Goal: Task Accomplishment & Management: Manage account settings

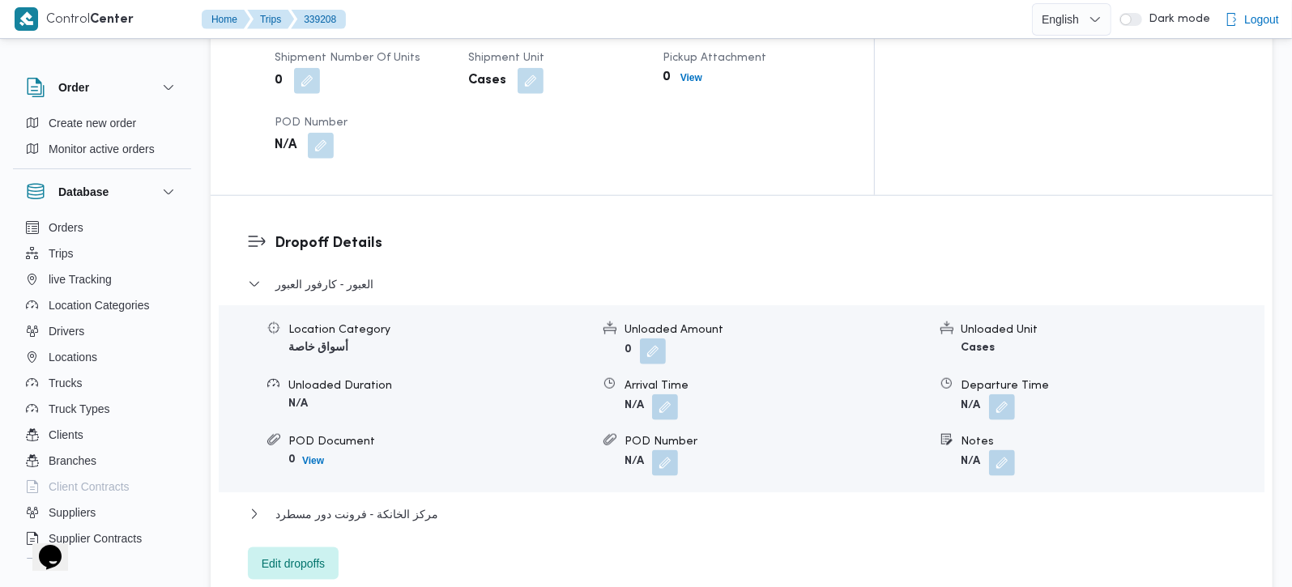
scroll to position [1334, 0]
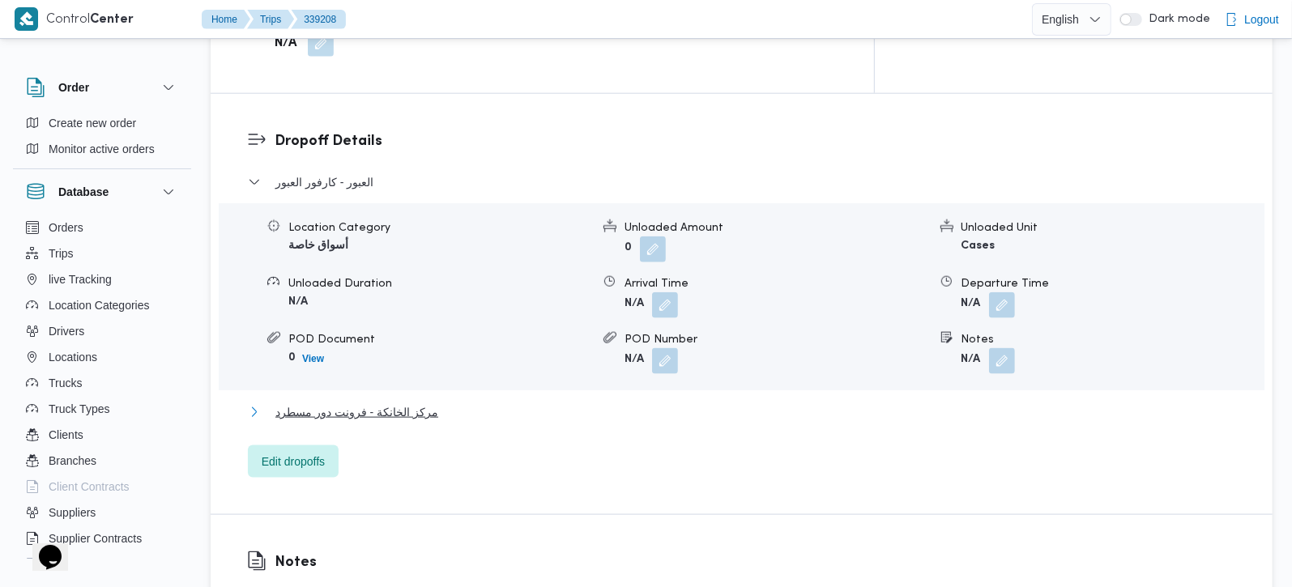
click at [379, 402] on span "مركز الخانكة - فرونت دور مسطرد" at bounding box center [356, 411] width 163 height 19
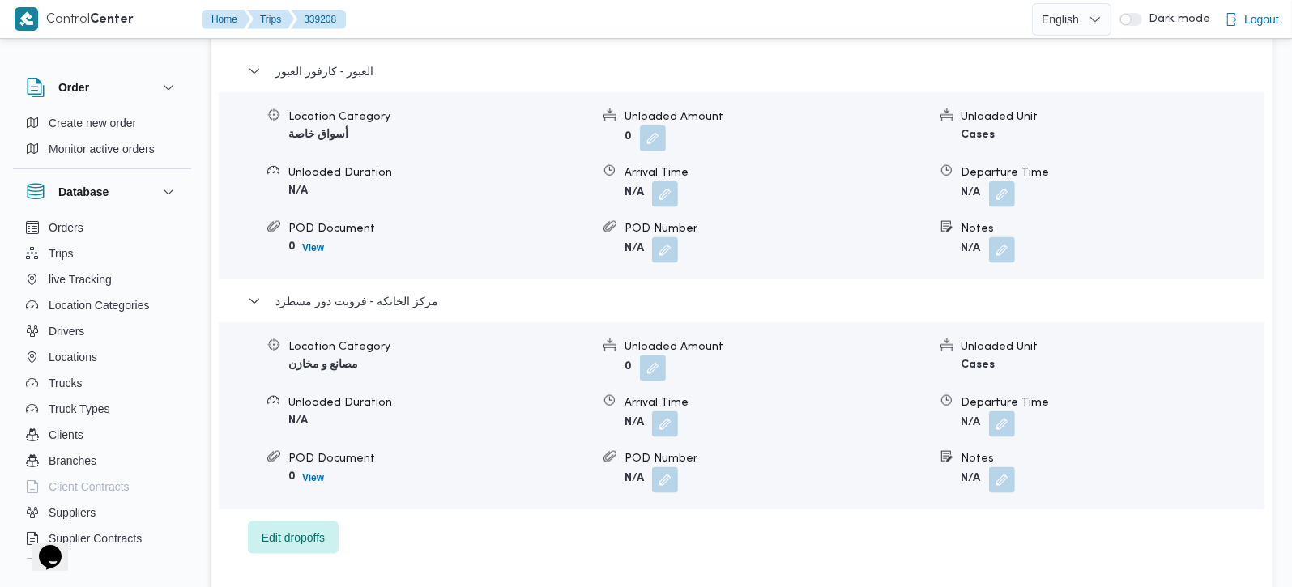
scroll to position [1620, 0]
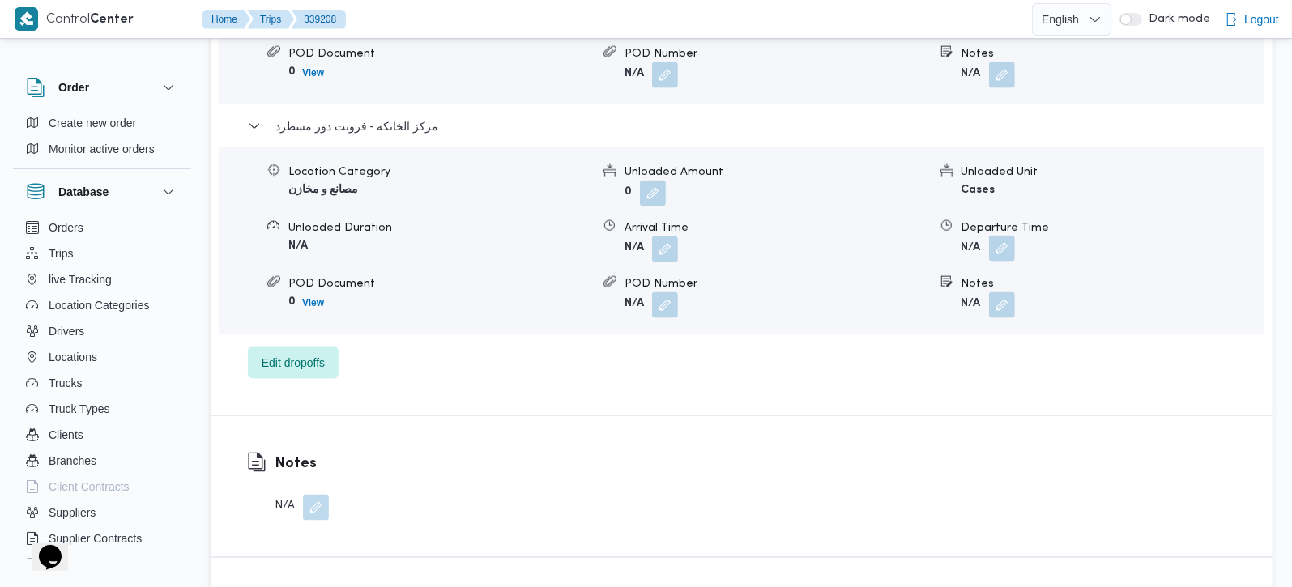
click at [996, 236] on button "button" at bounding box center [1002, 249] width 26 height 26
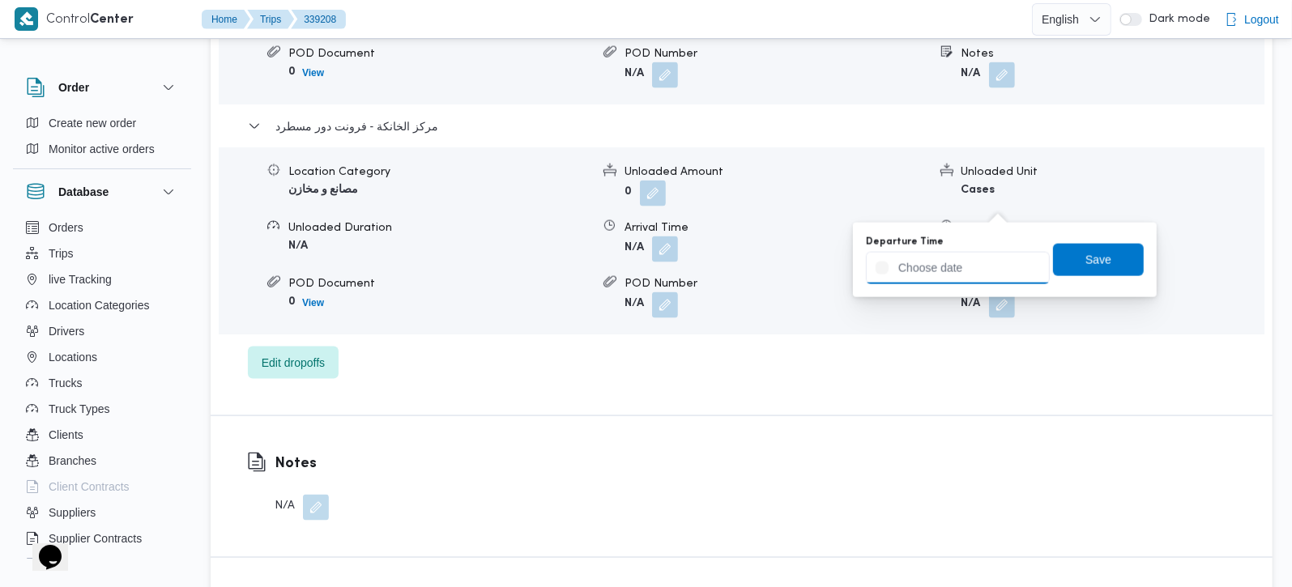
click at [981, 265] on input "Departure Time" at bounding box center [958, 268] width 184 height 32
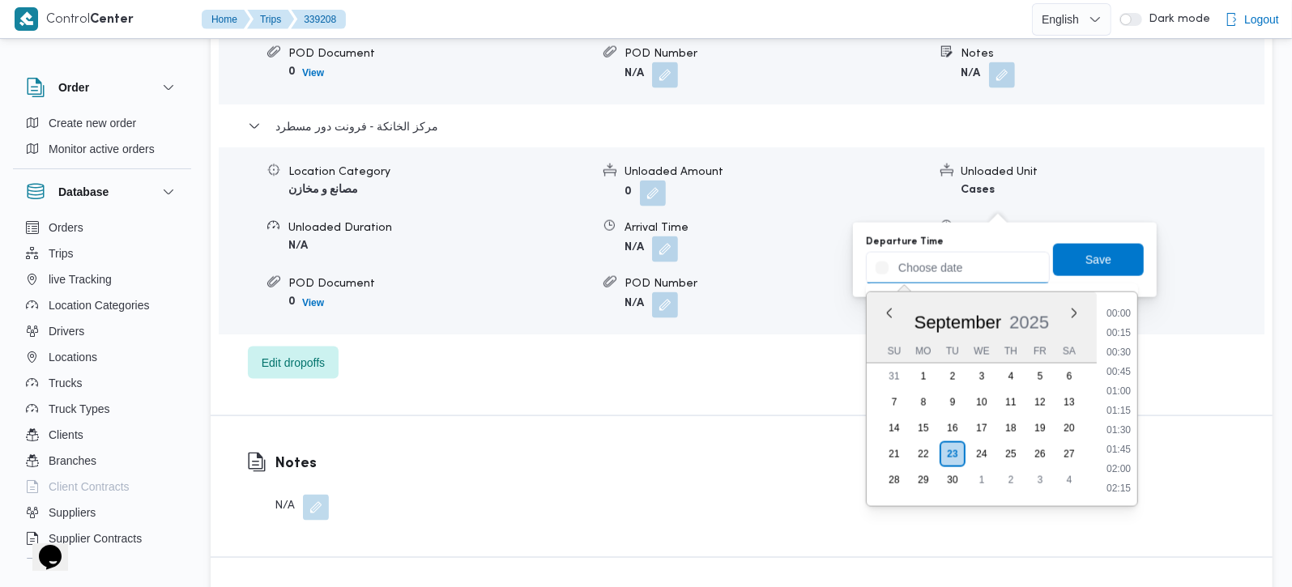
scroll to position [1379, 0]
click at [1129, 408] on li "19:00" at bounding box center [1118, 411] width 37 height 16
type input "23/09/2025 19:00"
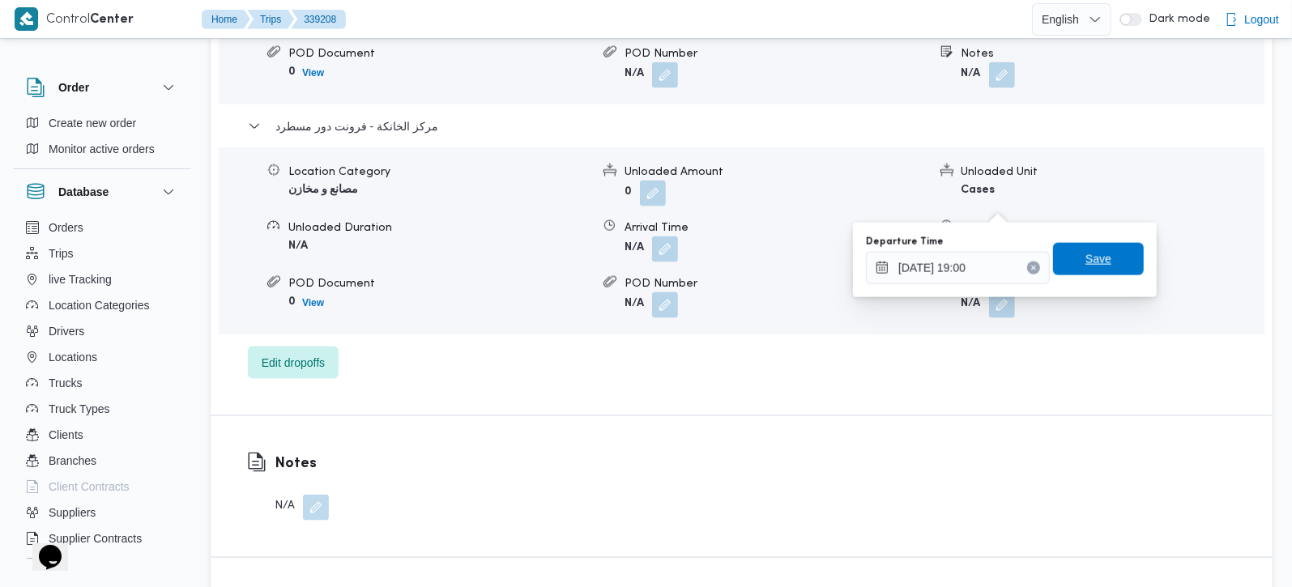
click at [1120, 262] on span "Save" at bounding box center [1098, 259] width 91 height 32
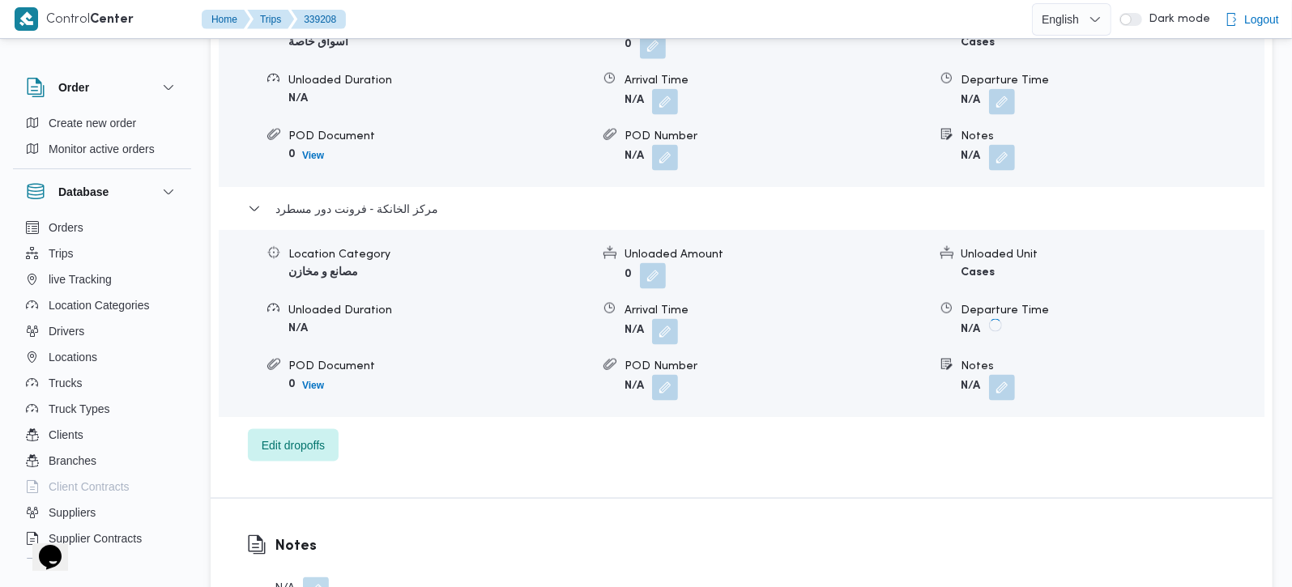
scroll to position [1428, 0]
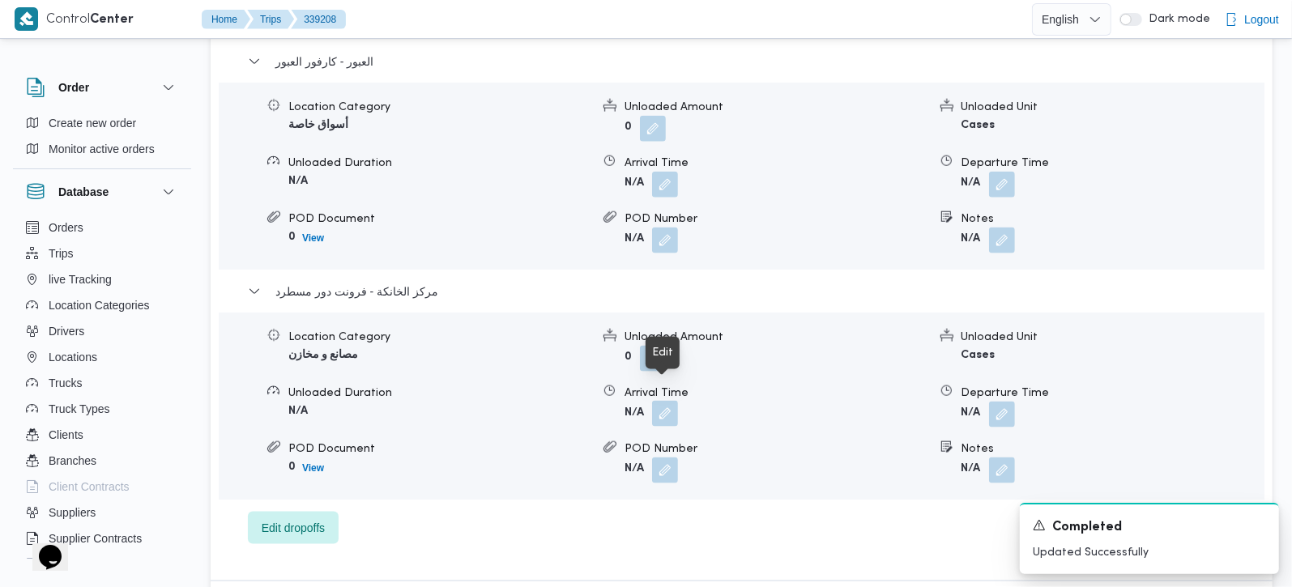
click at [670, 406] on button "button" at bounding box center [665, 414] width 26 height 26
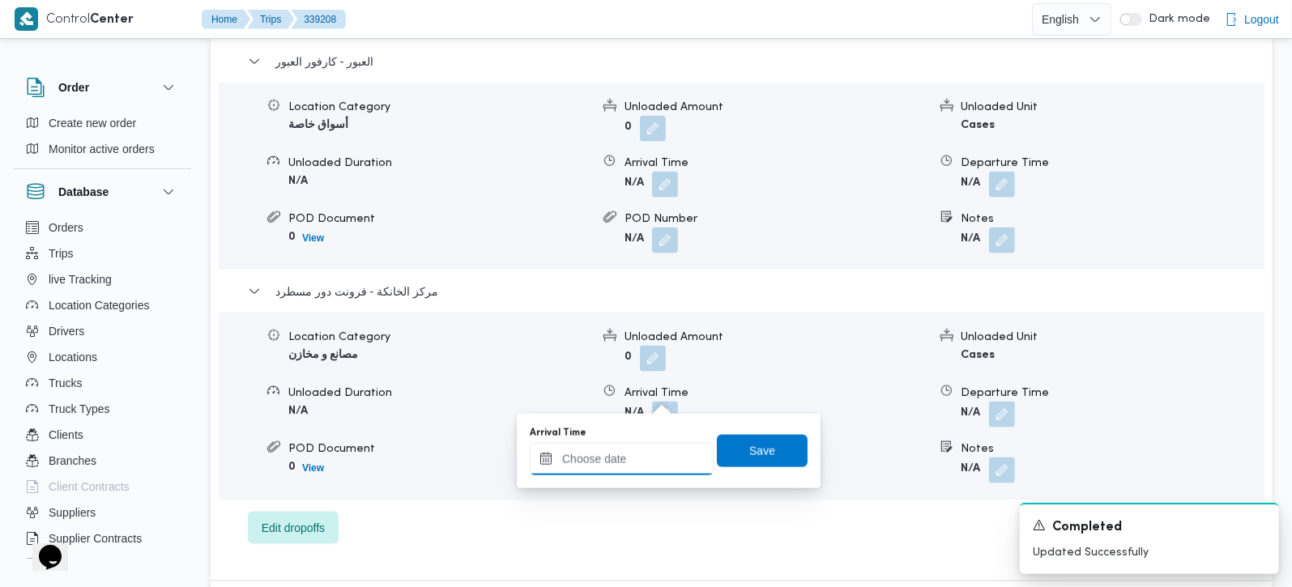
click at [645, 458] on input "Arrival Time" at bounding box center [622, 459] width 184 height 32
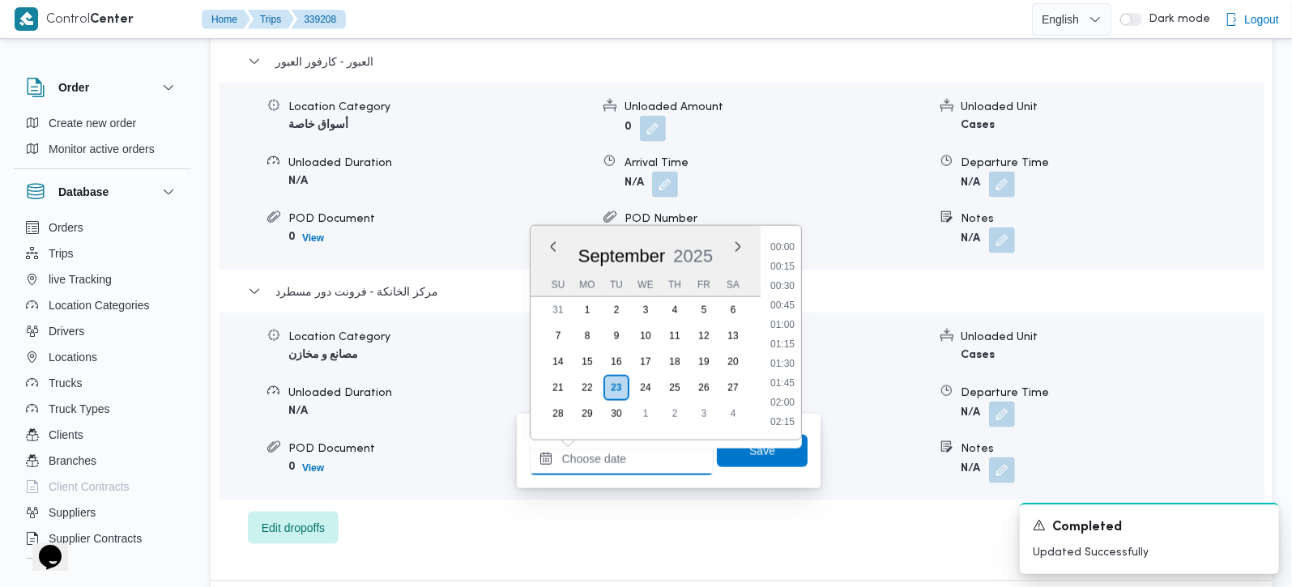
scroll to position [1379, 0]
click at [781, 327] on li "18:45" at bounding box center [782, 325] width 37 height 16
type input "23/09/2025 18:45"
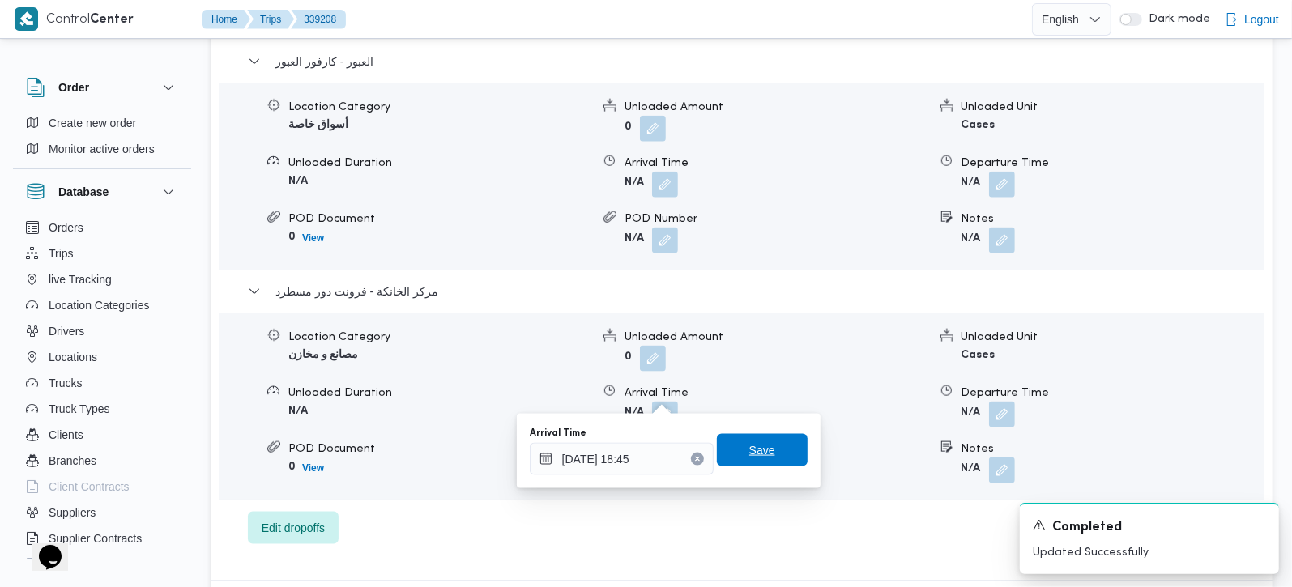
click at [771, 449] on span "Save" at bounding box center [762, 450] width 91 height 32
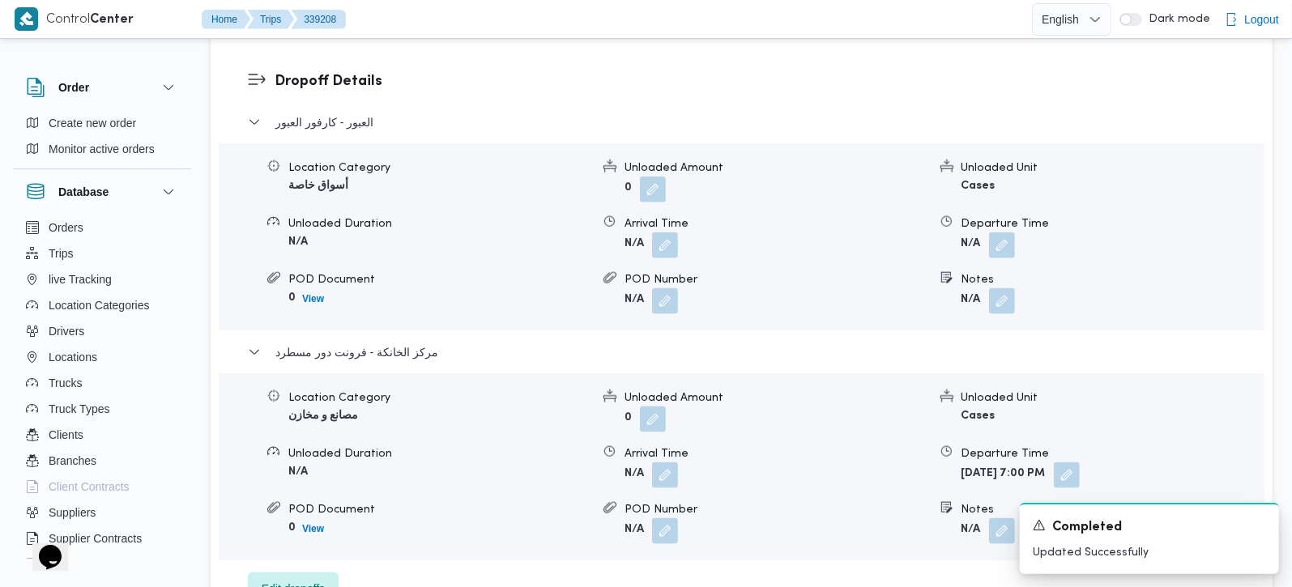
scroll to position [1334, 0]
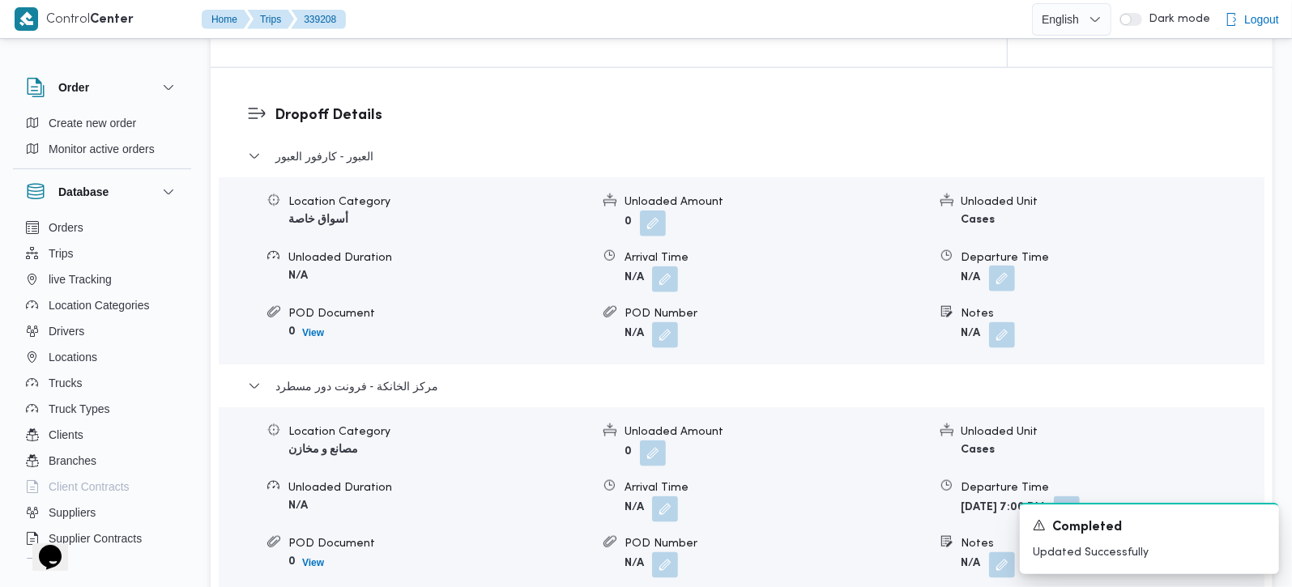
click at [999, 266] on button "button" at bounding box center [1002, 279] width 26 height 26
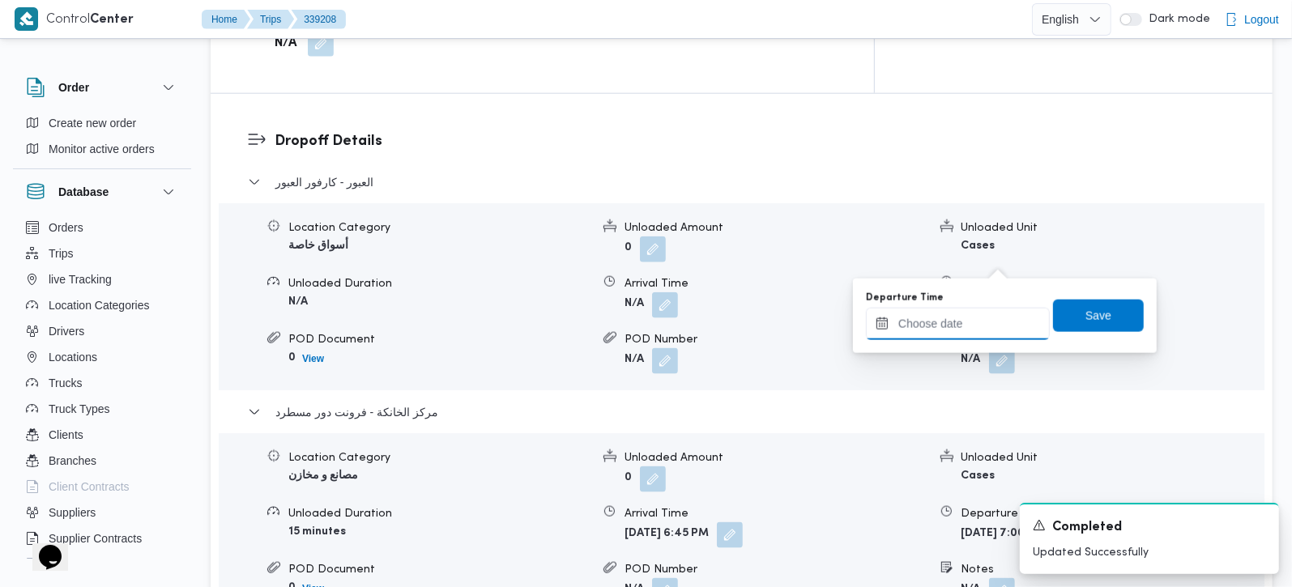
click at [981, 312] on input "Departure Time" at bounding box center [958, 324] width 184 height 32
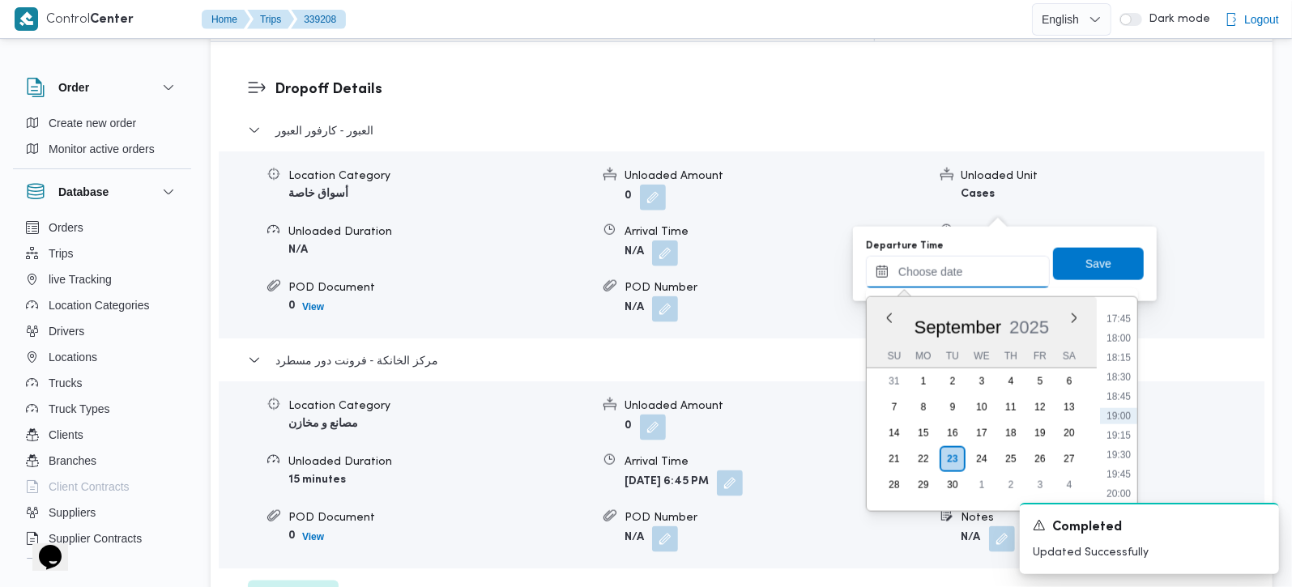
scroll to position [1428, 0]
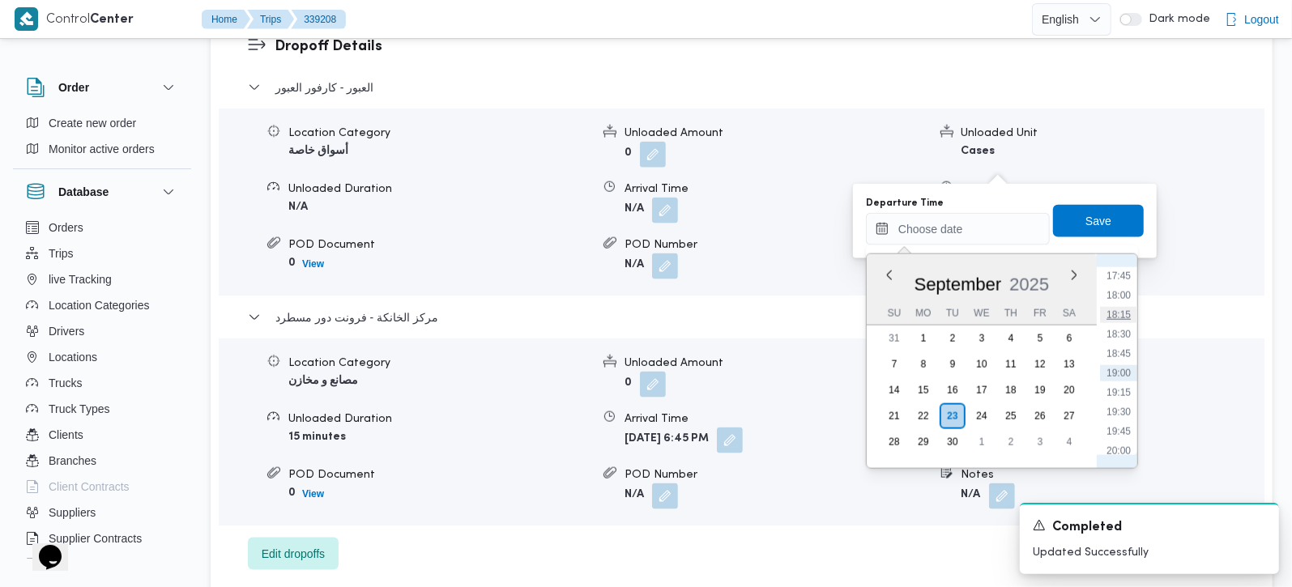
click at [1126, 312] on li "18:15" at bounding box center [1118, 315] width 37 height 16
type input "23/09/2025 18:15"
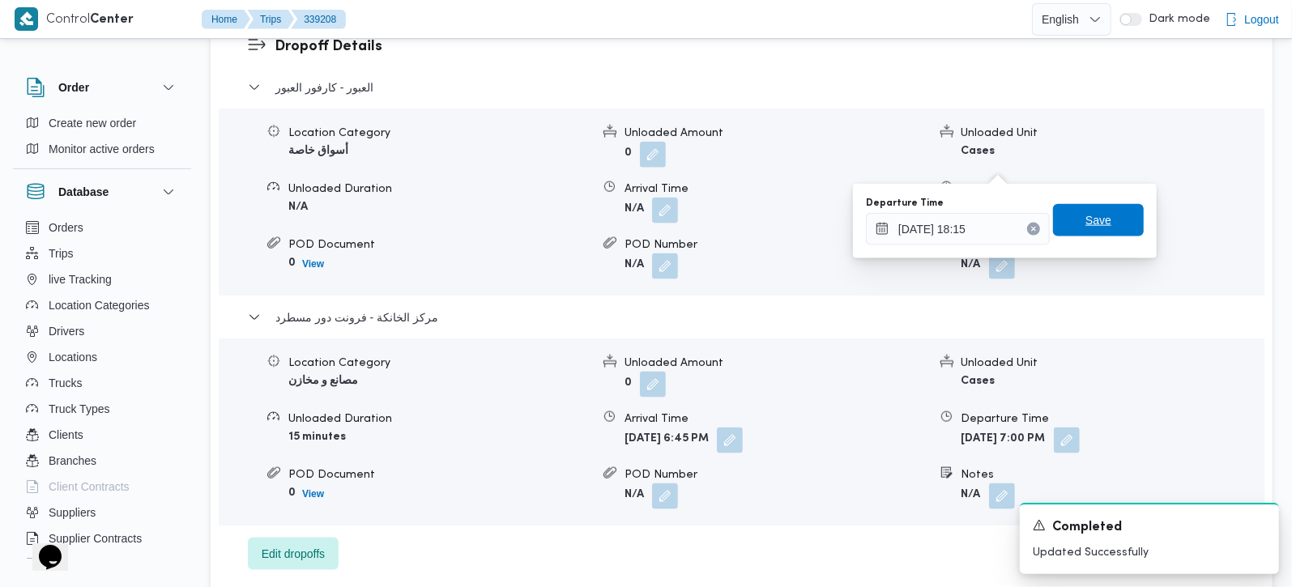
click at [1103, 209] on span "Save" at bounding box center [1098, 220] width 91 height 32
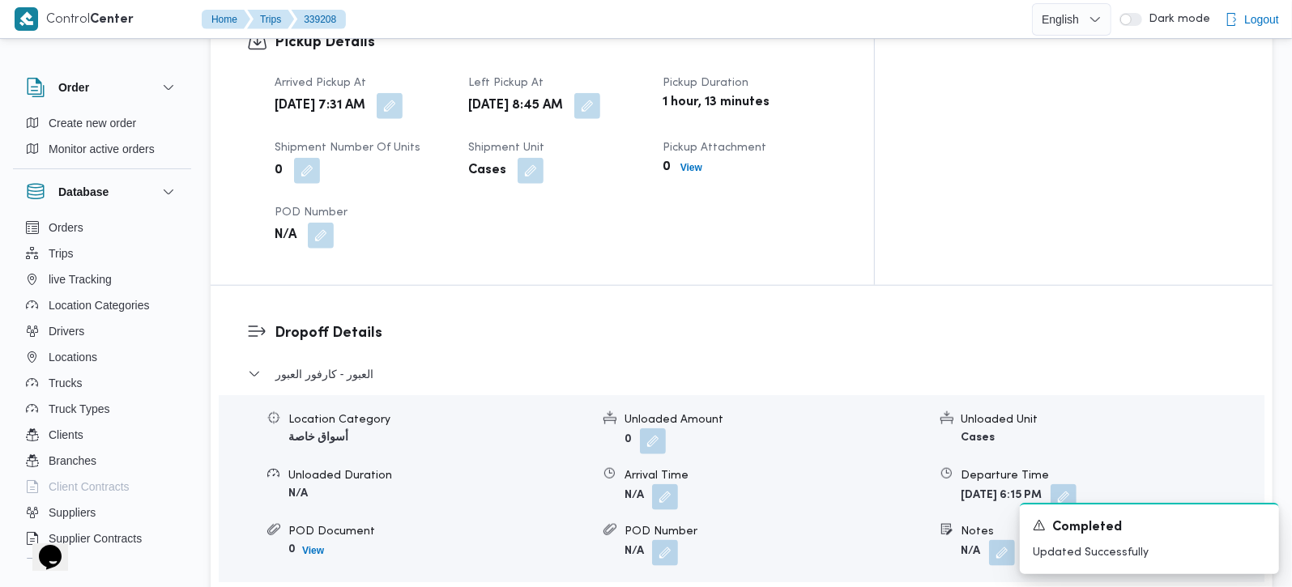
scroll to position [1143, 0]
click at [666, 483] on button "button" at bounding box center [665, 496] width 26 height 26
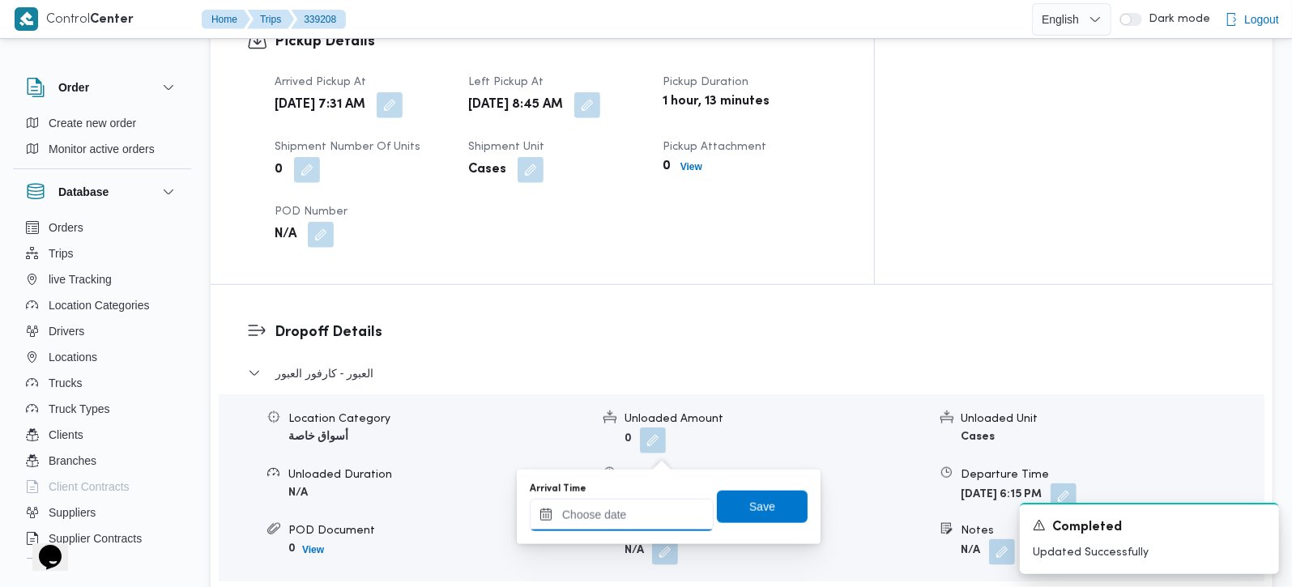
click at [653, 506] on input "Arrival Time" at bounding box center [622, 515] width 184 height 32
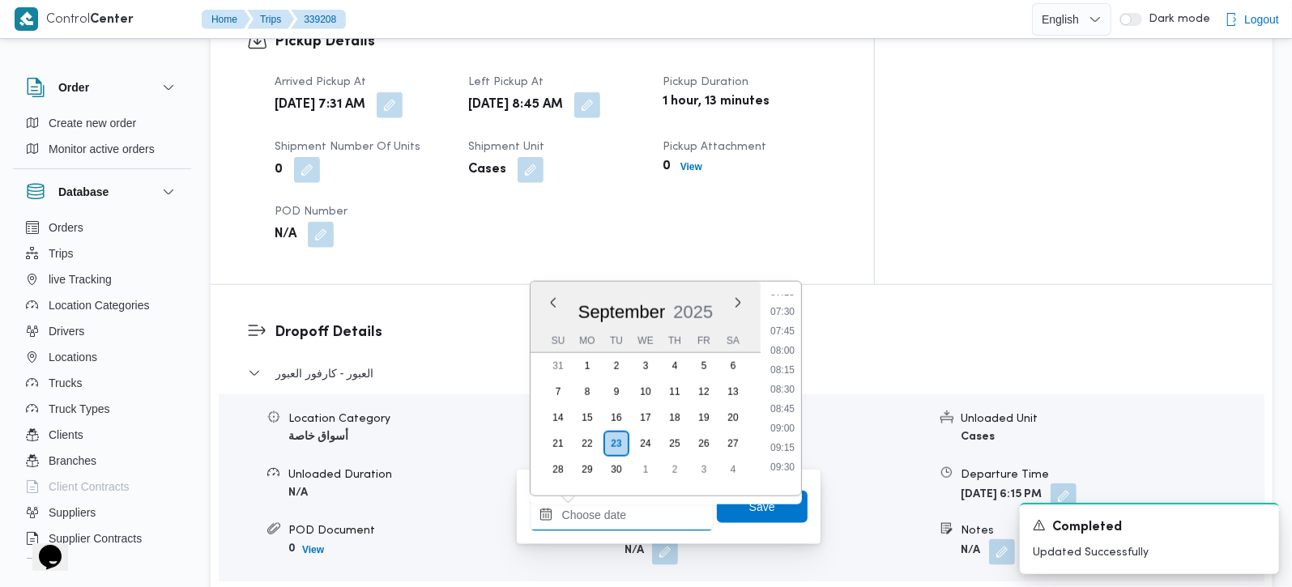
scroll to position [617, 0]
click at [783, 386] on li "09:00" at bounding box center [782, 385] width 37 height 16
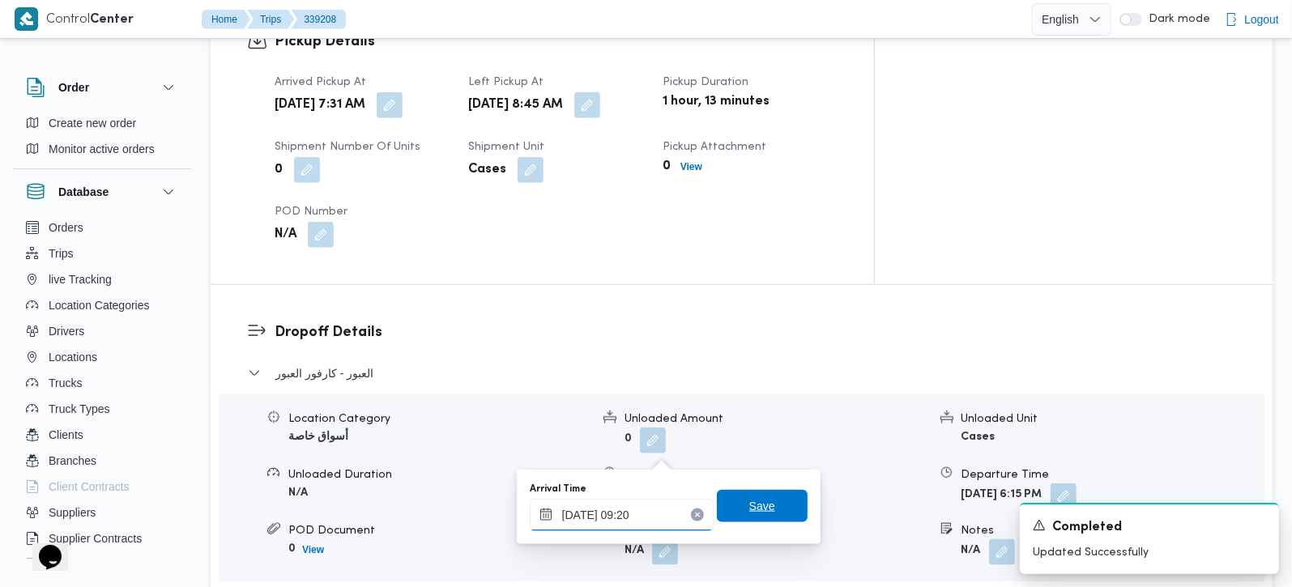
type input "23/09/2025 09:20"
click at [762, 492] on span "Save" at bounding box center [762, 506] width 91 height 32
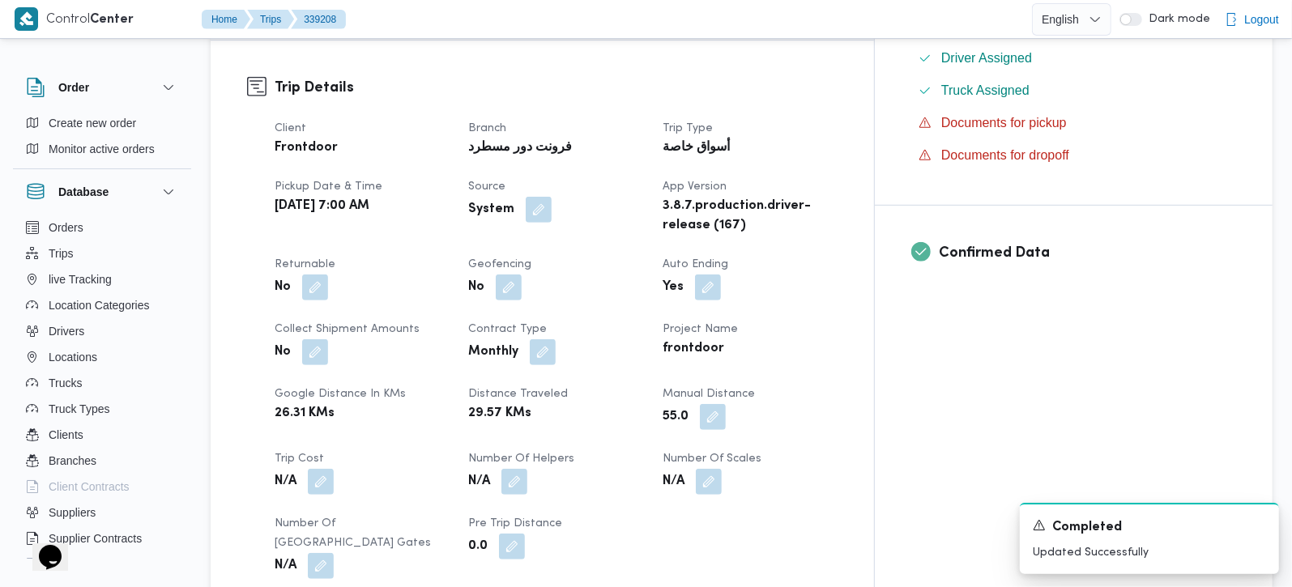
scroll to position [571, 0]
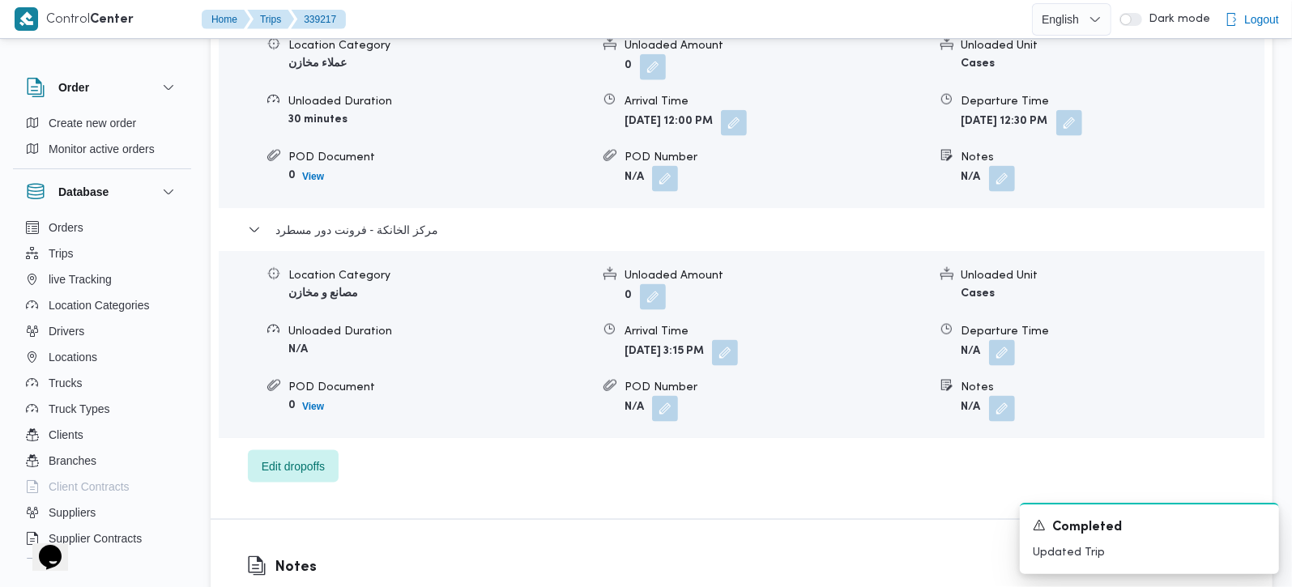
scroll to position [1524, 0]
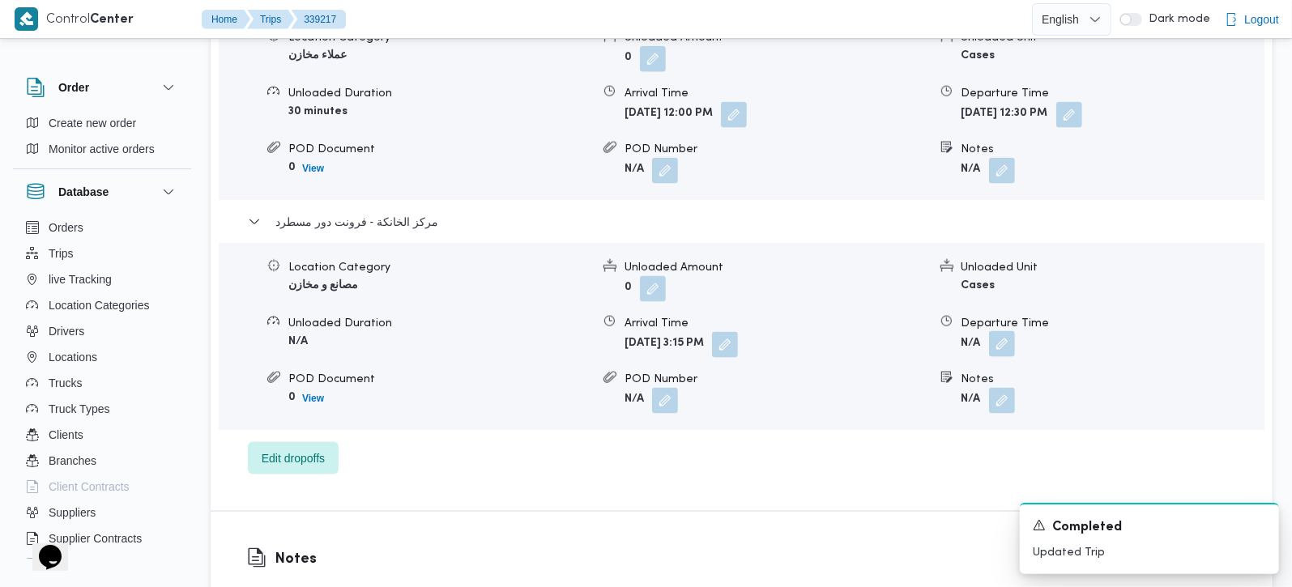
click at [1002, 331] on button "button" at bounding box center [1002, 344] width 26 height 26
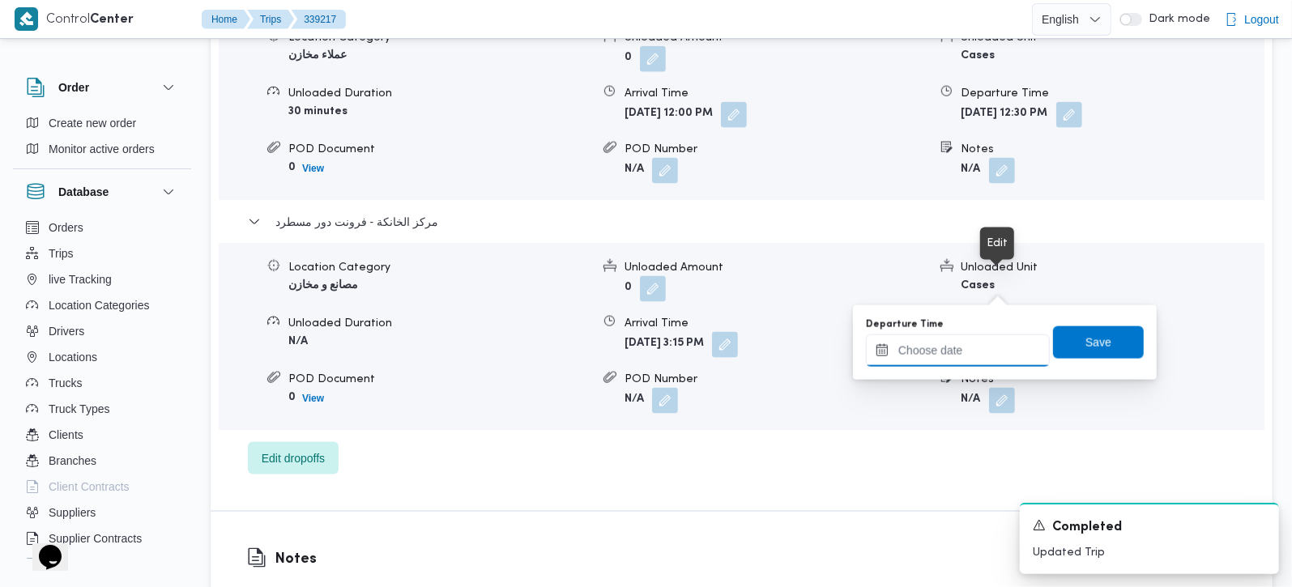
click at [979, 336] on input "Departure Time" at bounding box center [958, 350] width 184 height 32
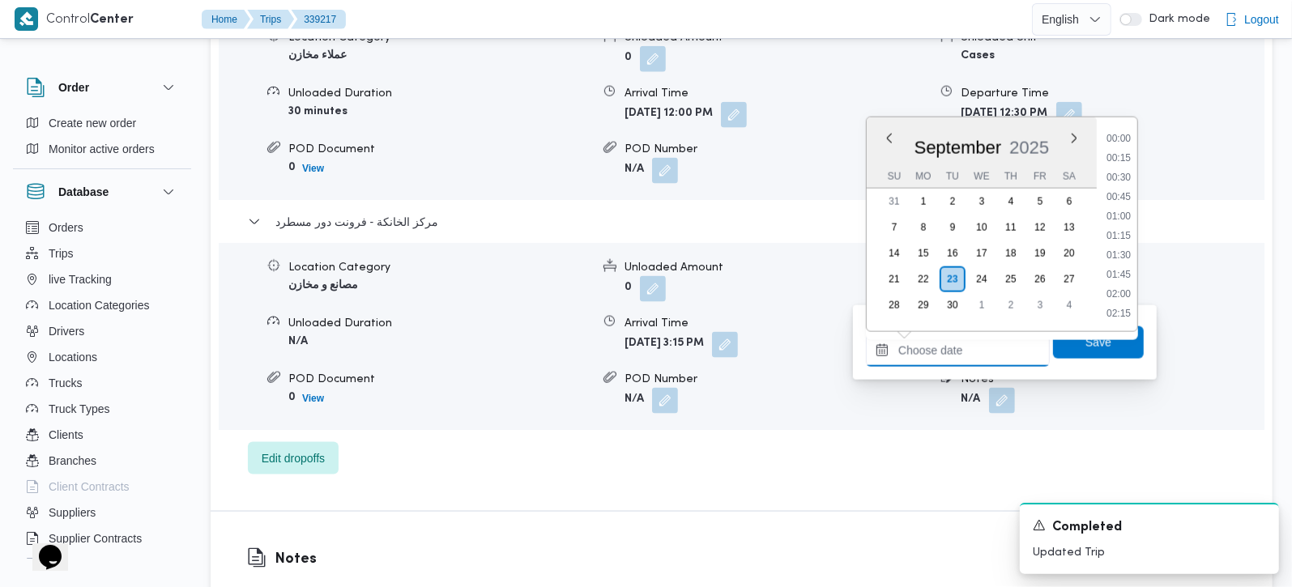
scroll to position [1379, 0]
click at [1125, 241] on li "19:00" at bounding box center [1118, 236] width 37 height 16
type input "23/09/2025 19:00"
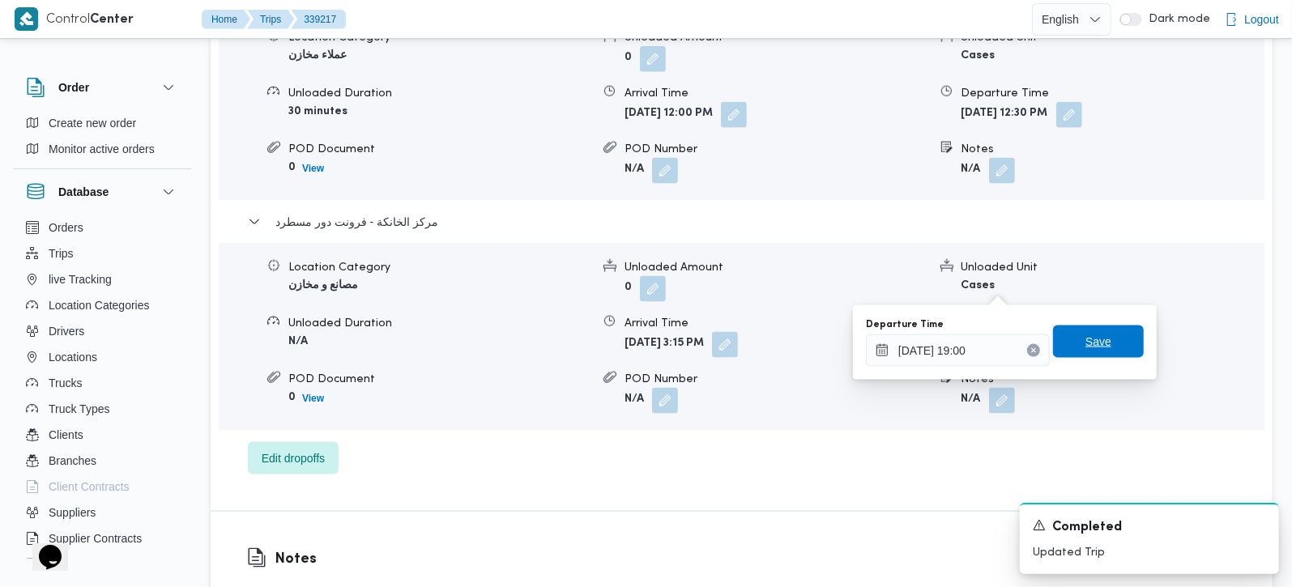
click at [1110, 332] on span "Save" at bounding box center [1098, 342] width 91 height 32
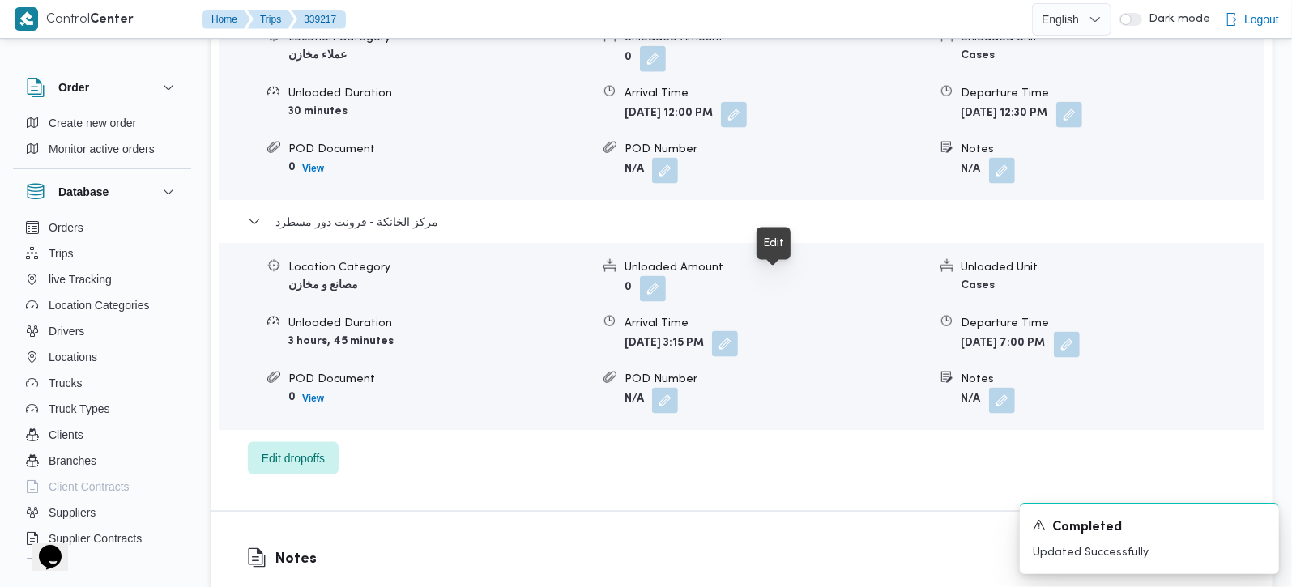
click at [738, 331] on button "button" at bounding box center [725, 344] width 26 height 26
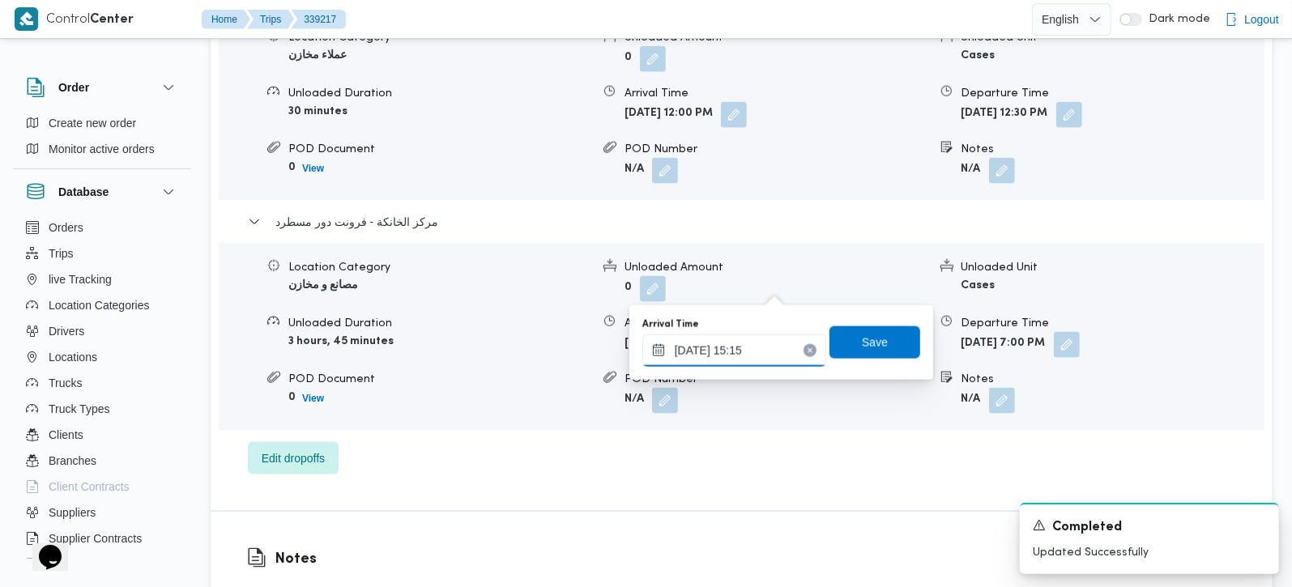
click at [721, 357] on input "23/09/2025 15:15" at bounding box center [734, 350] width 184 height 32
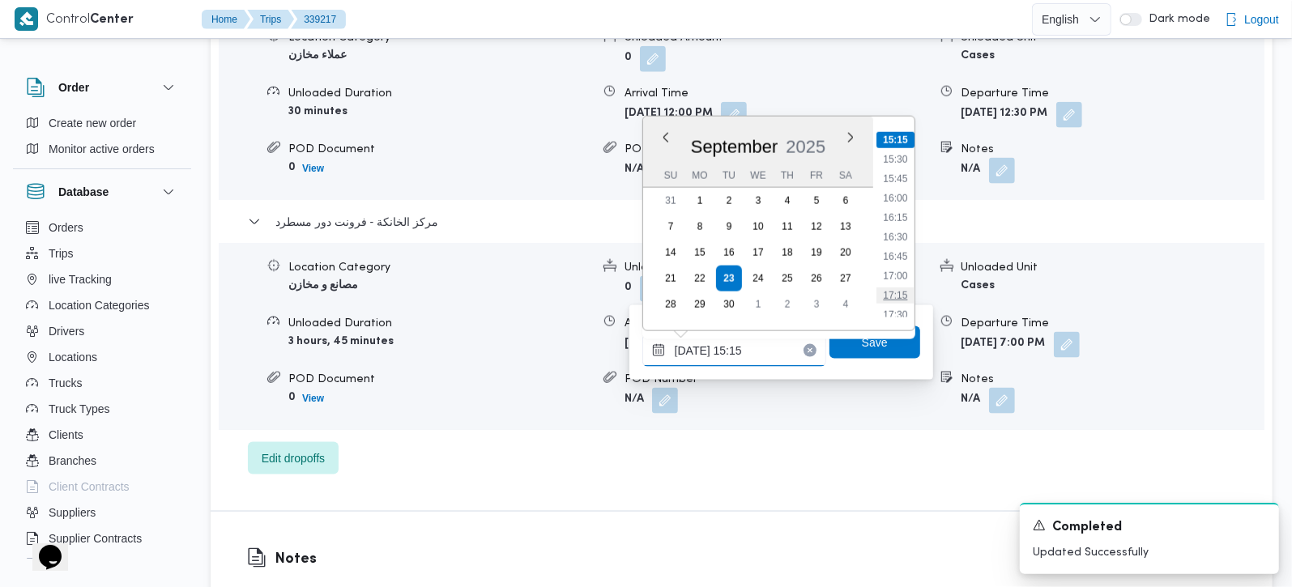
scroll to position [1278, 0]
click at [902, 290] on li "18:30" at bounding box center [894, 298] width 37 height 16
type input "23/09/2025 18:30"
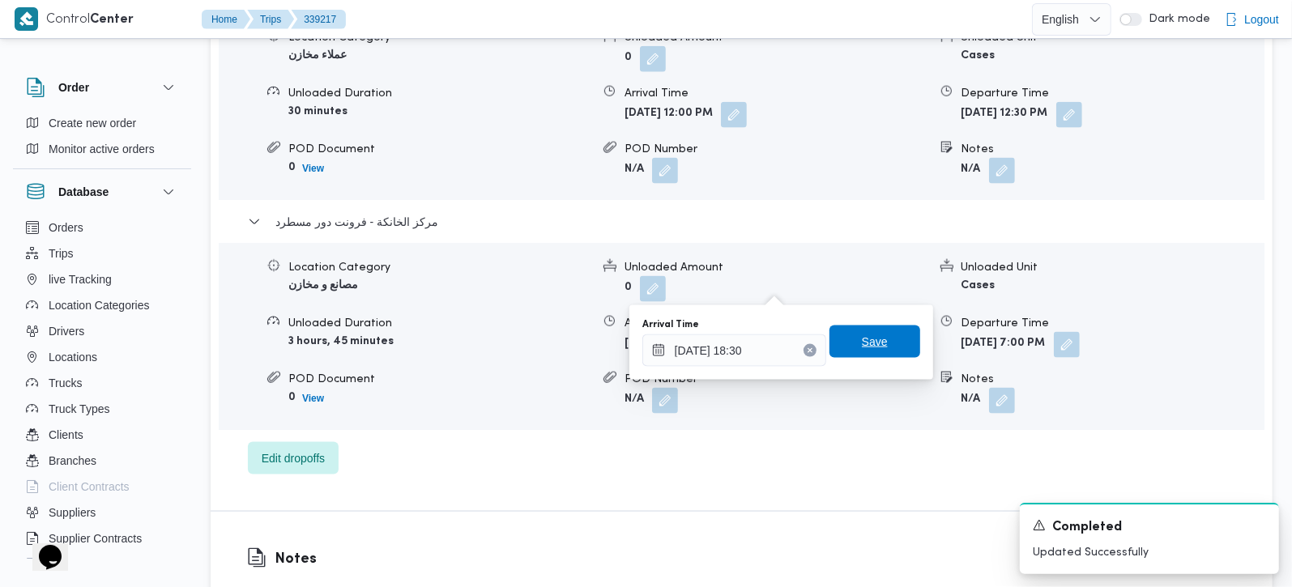
click at [884, 341] on span "Save" at bounding box center [874, 342] width 91 height 32
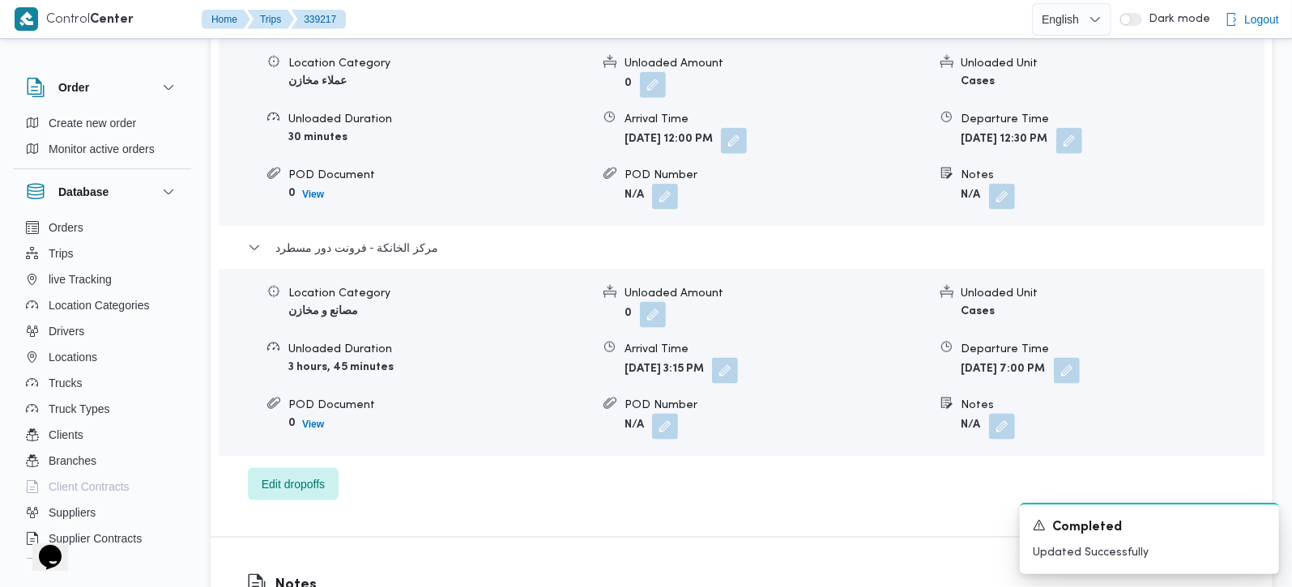
scroll to position [1428, 0]
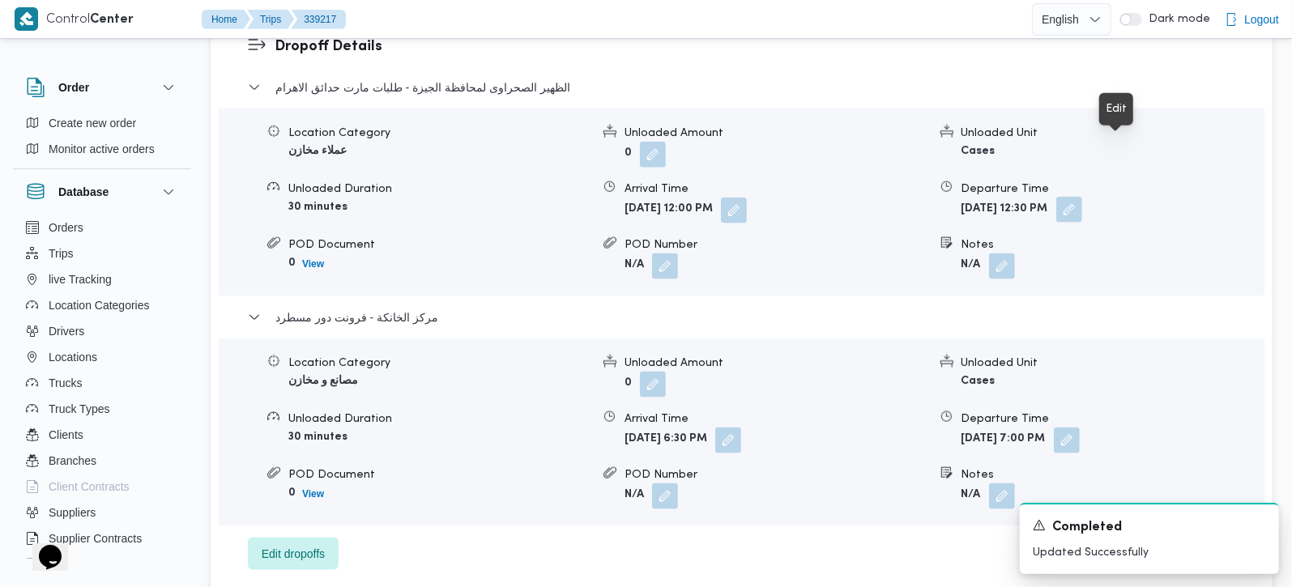
click at [1082, 197] on button "button" at bounding box center [1069, 210] width 26 height 26
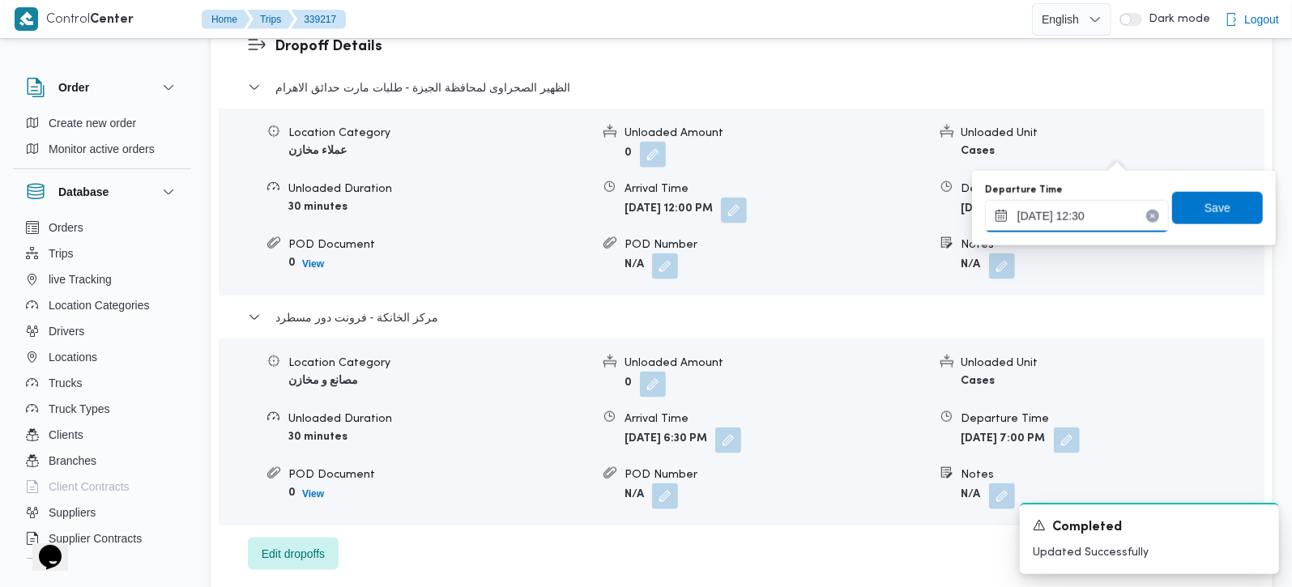
click at [1105, 206] on input "23/09/2025 12:30" at bounding box center [1077, 216] width 184 height 32
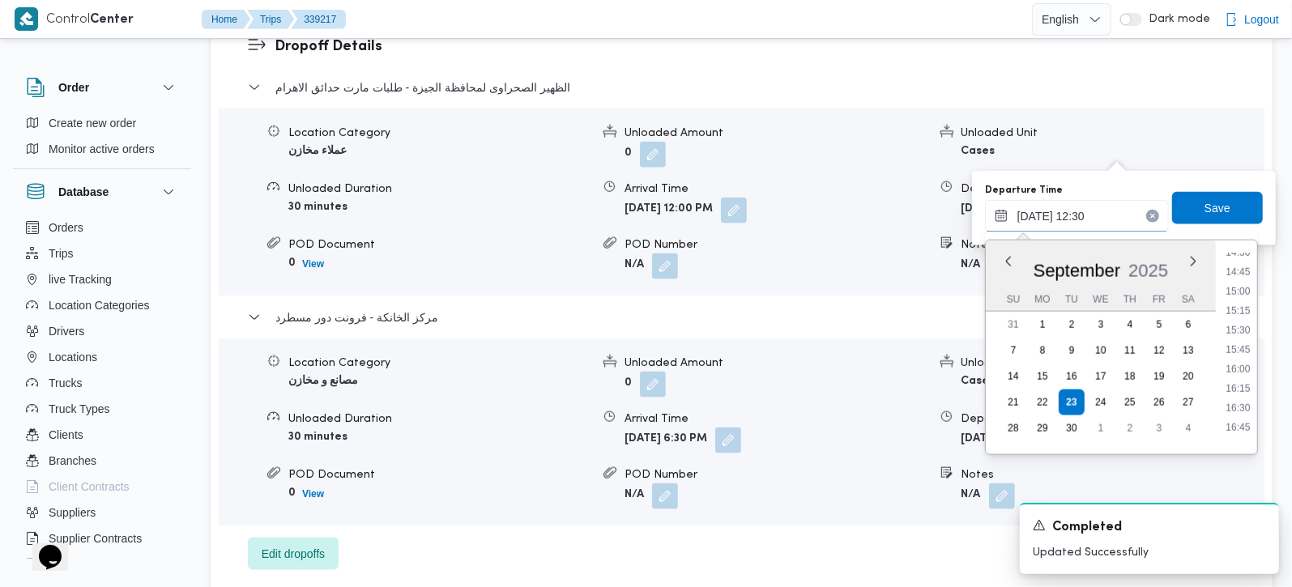
scroll to position [1255, 0]
click at [1245, 359] on li "17:30" at bounding box center [1237, 367] width 37 height 16
type input "23/09/2025 17:30"
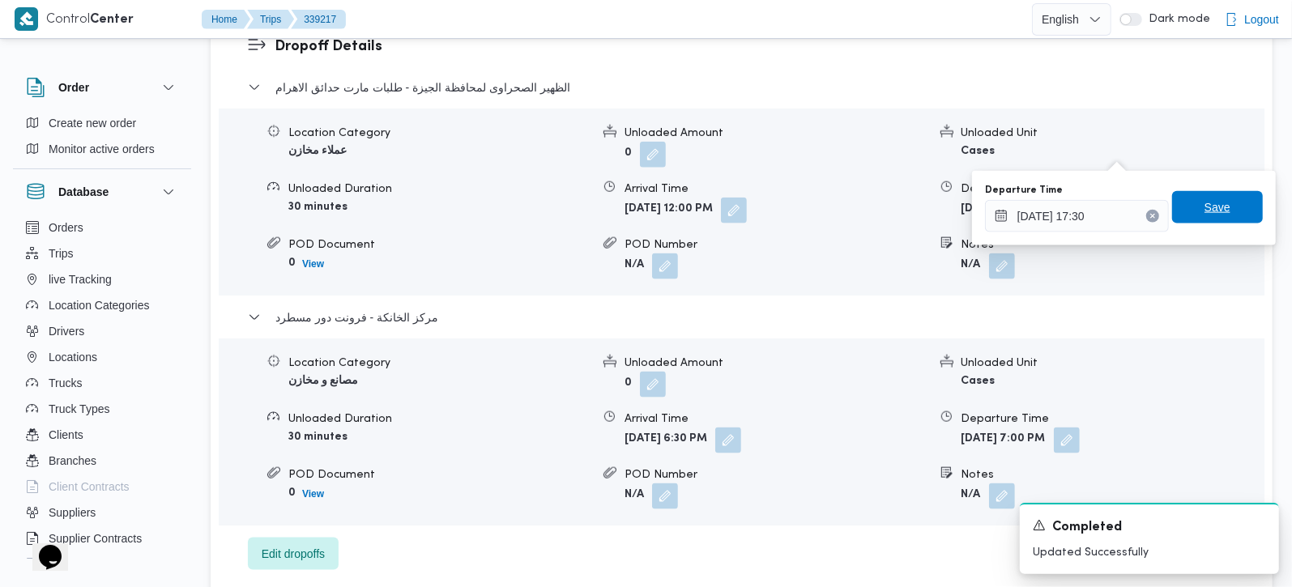
click at [1210, 214] on span "Save" at bounding box center [1217, 207] width 26 height 19
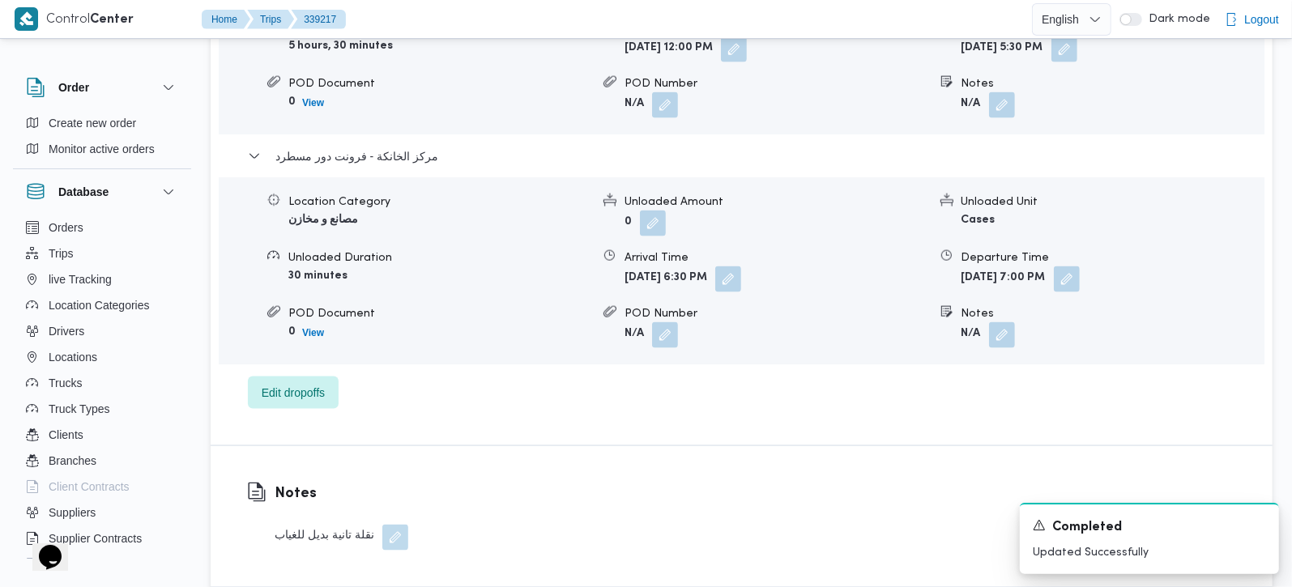
scroll to position [1714, 0]
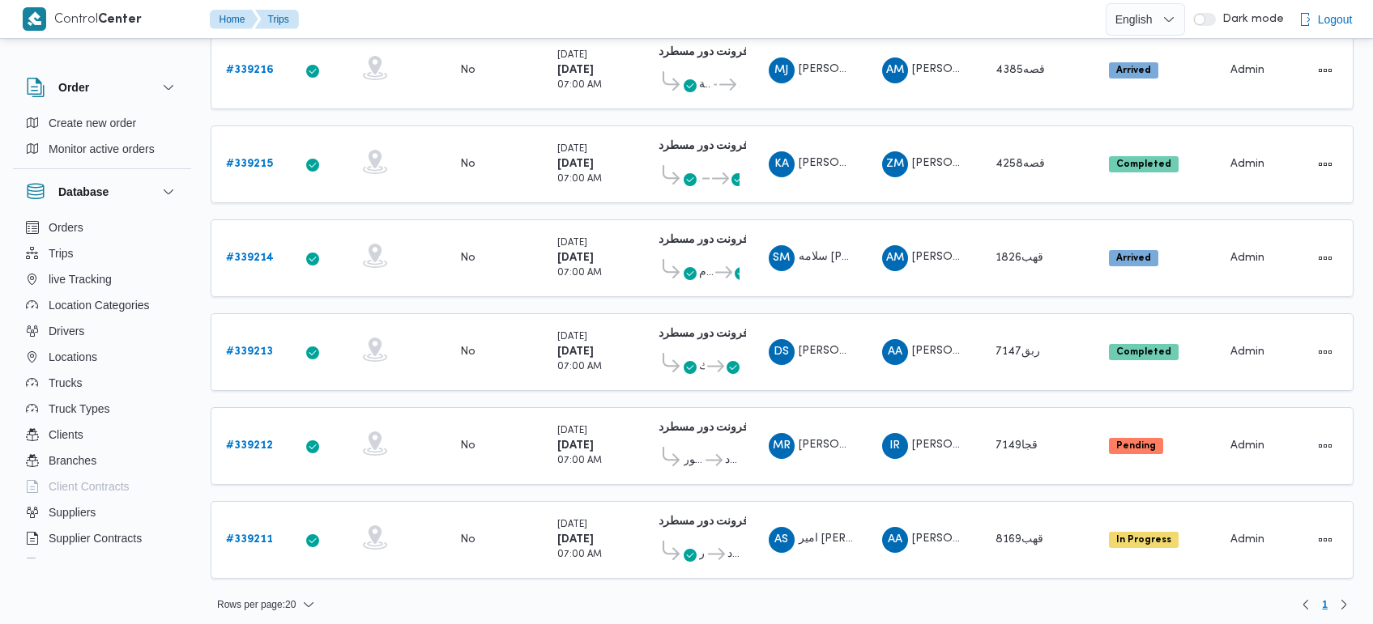
scroll to position [318, 0]
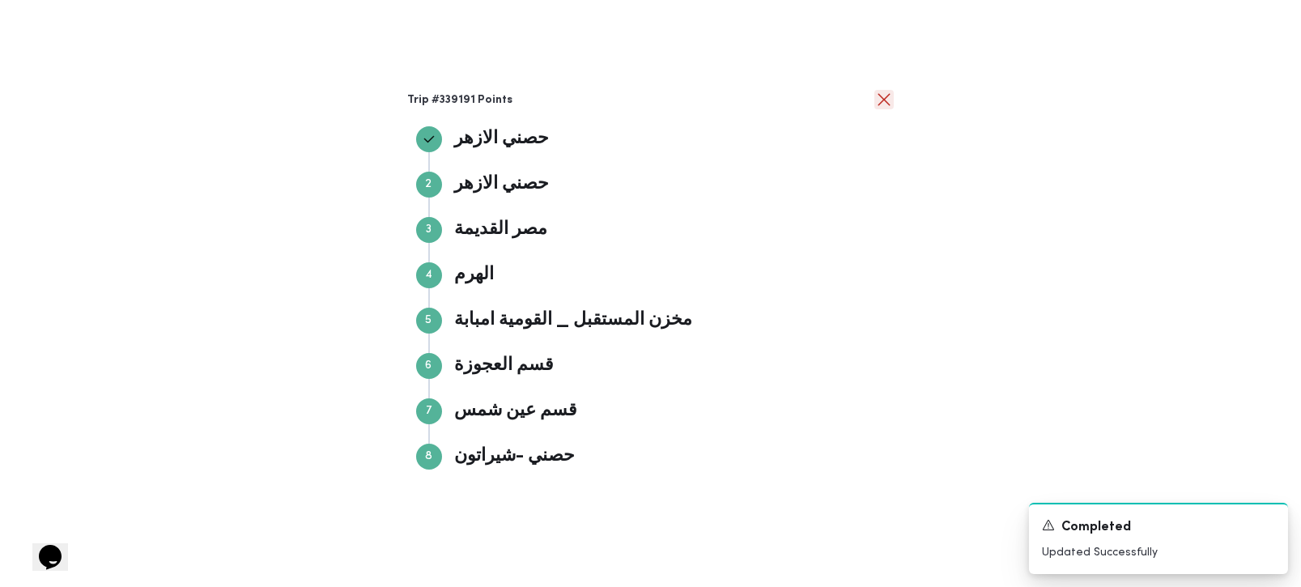
click at [886, 94] on button "close" at bounding box center [884, 99] width 19 height 19
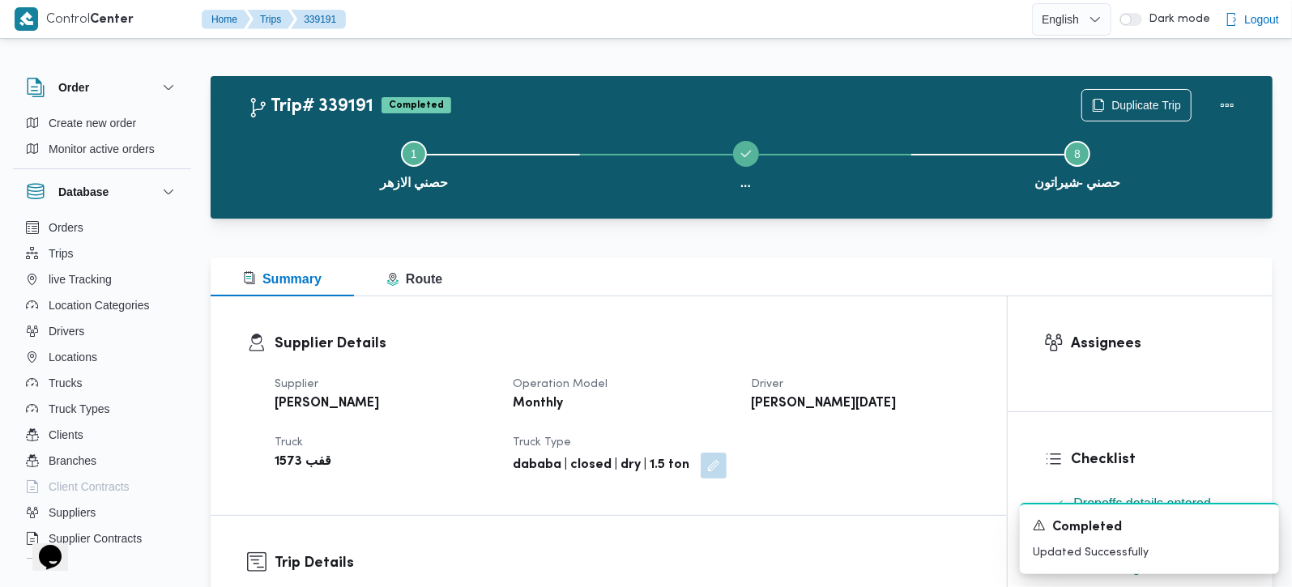
click at [836, 228] on div at bounding box center [742, 228] width 1062 height 19
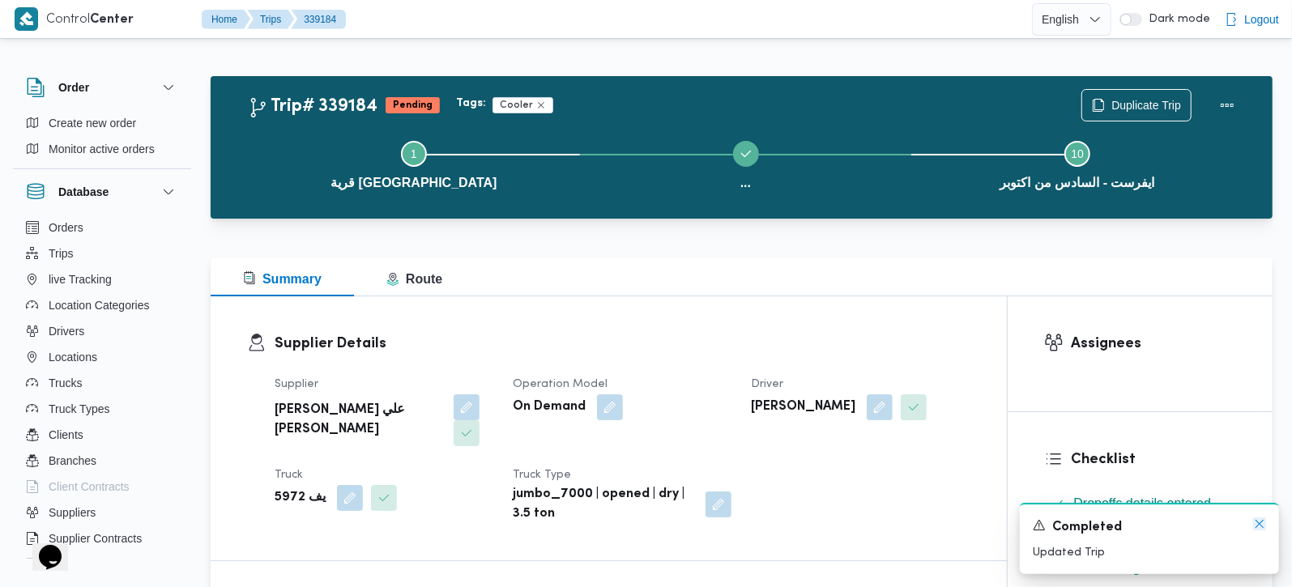
click at [1253, 528] on icon "Dismiss toast" at bounding box center [1259, 523] width 13 height 13
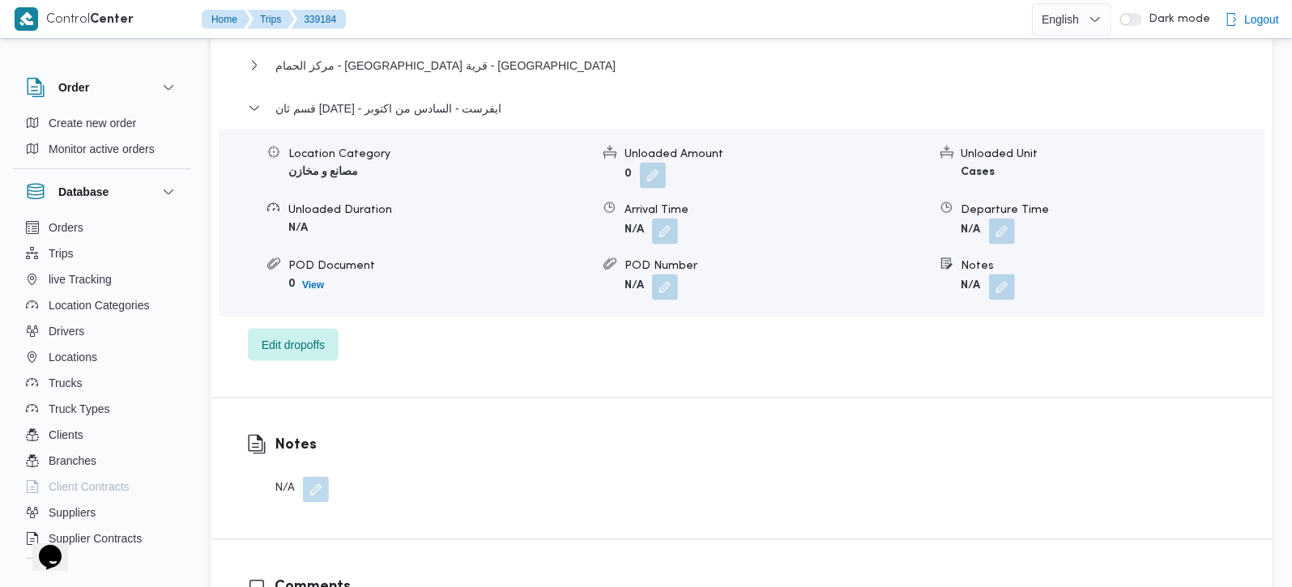
scroll to position [1714, 0]
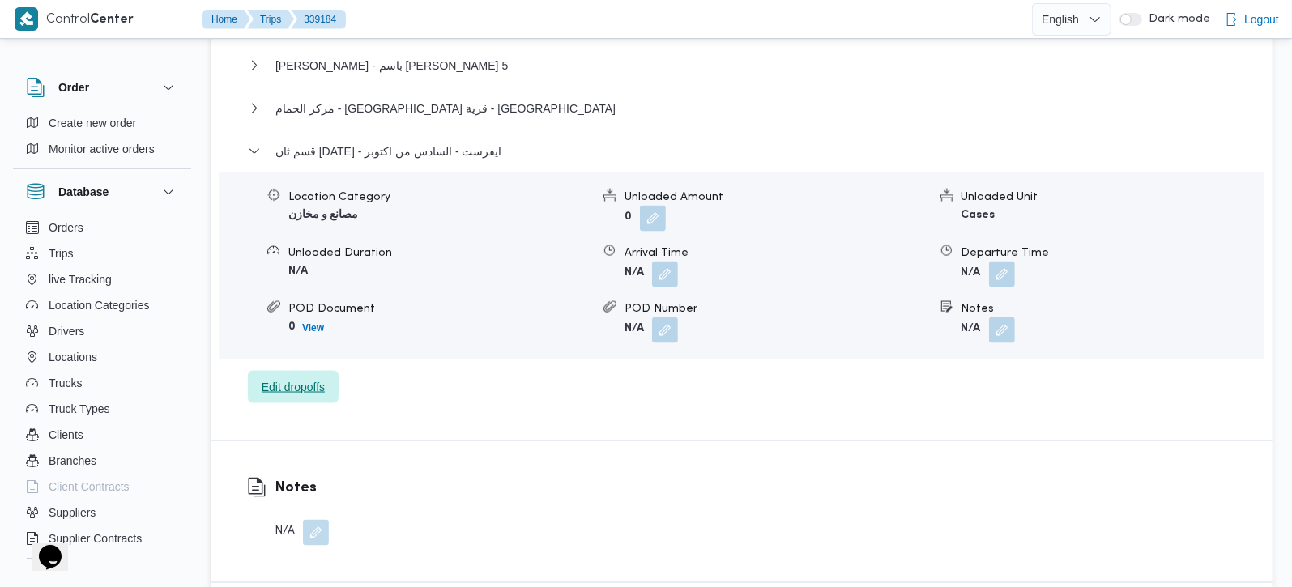
click at [319, 377] on span "Edit dropoffs" at bounding box center [293, 386] width 63 height 19
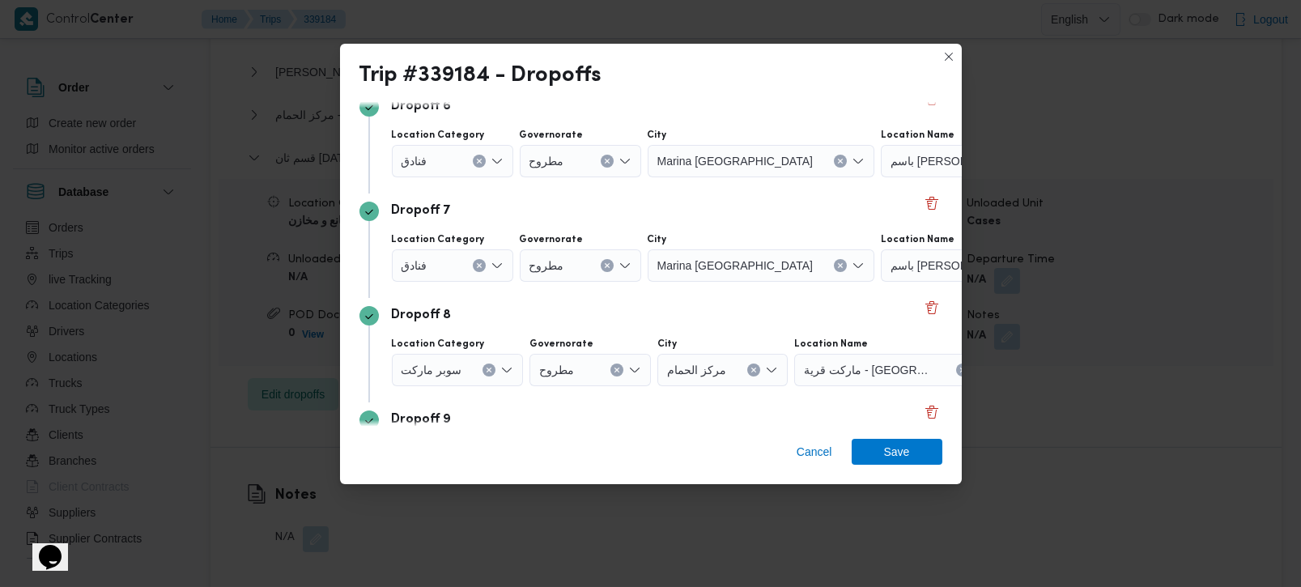
scroll to position [774, 0]
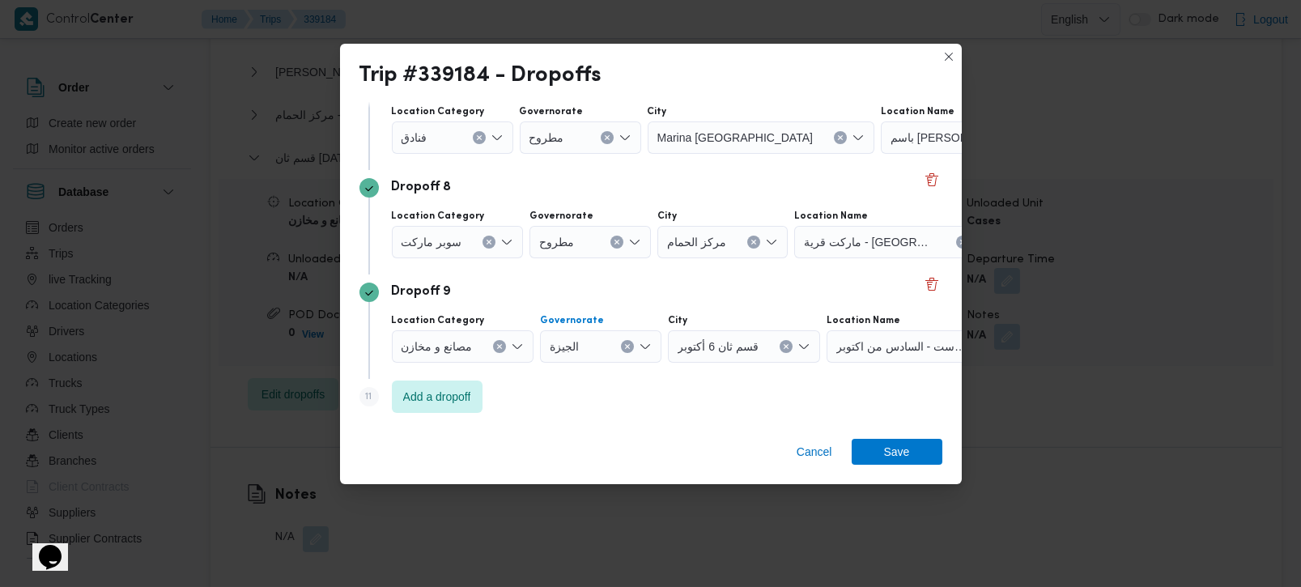
click at [630, 338] on div "الجيزة" at bounding box center [600, 346] width 121 height 32
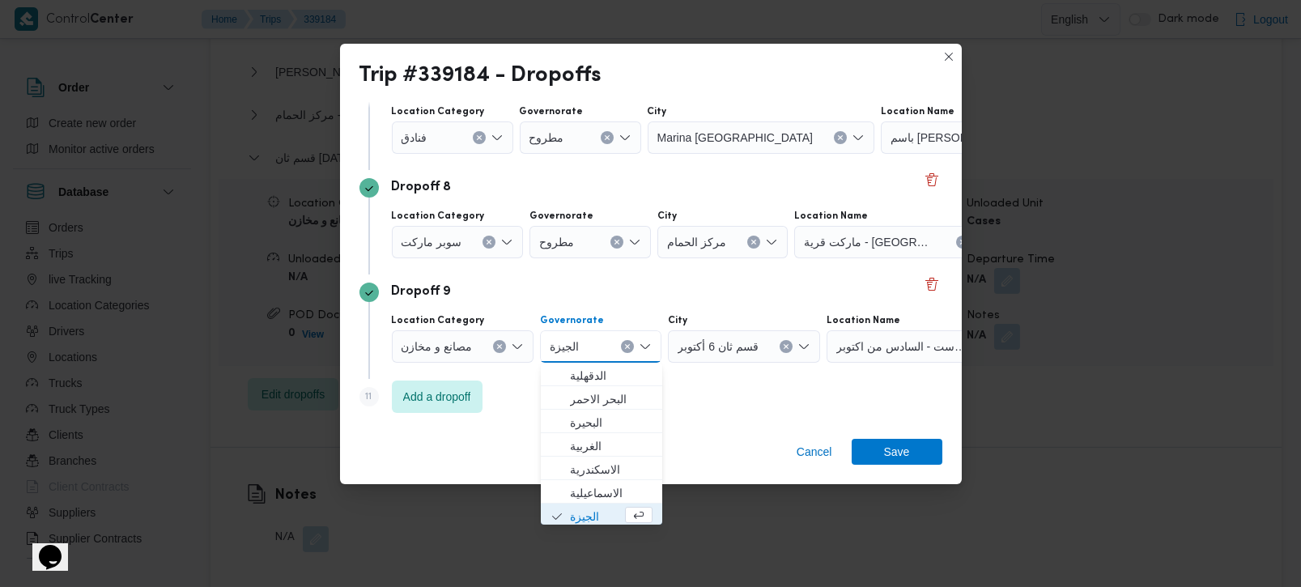
scroll to position [2, 0]
click at [625, 347] on icon "Clear input" at bounding box center [627, 346] width 6 height 6
click at [879, 343] on div "Search" at bounding box center [897, 346] width 202 height 32
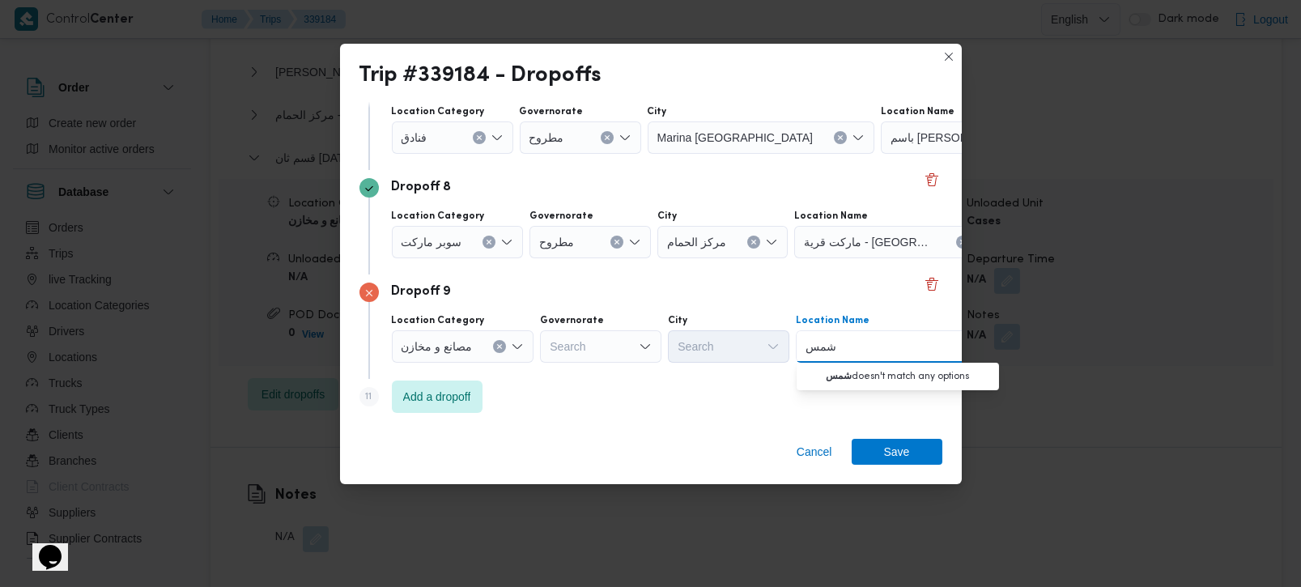
click at [499, 347] on icon "Clear input" at bounding box center [500, 347] width 4 height 4
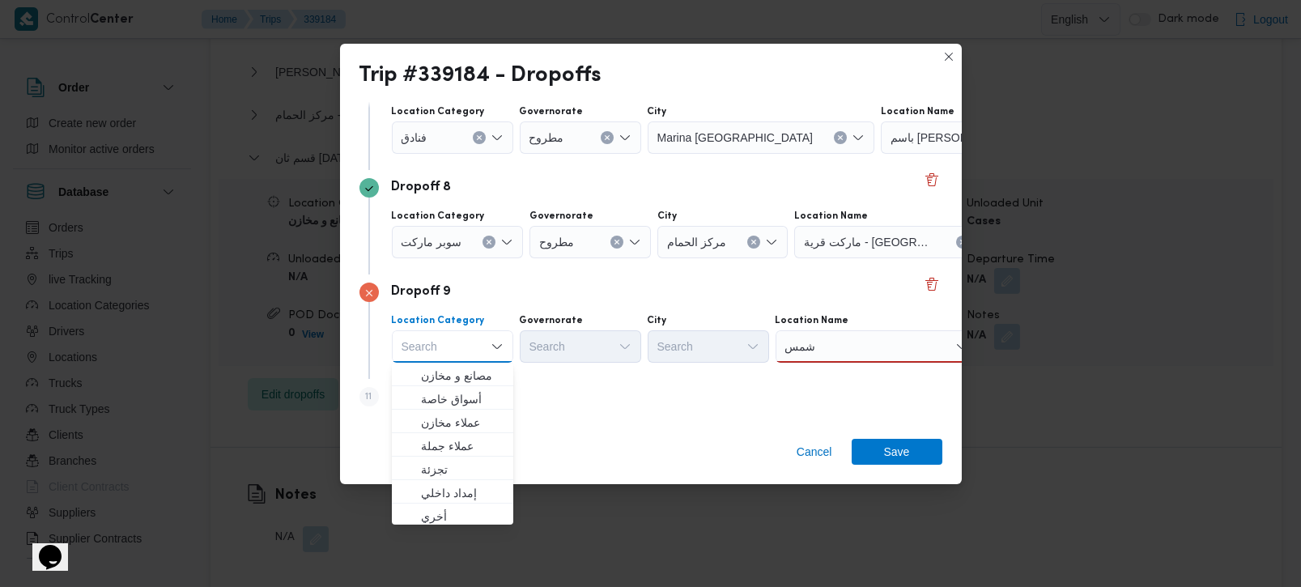
click at [837, 355] on div "شمس شمس" at bounding box center [877, 346] width 202 height 32
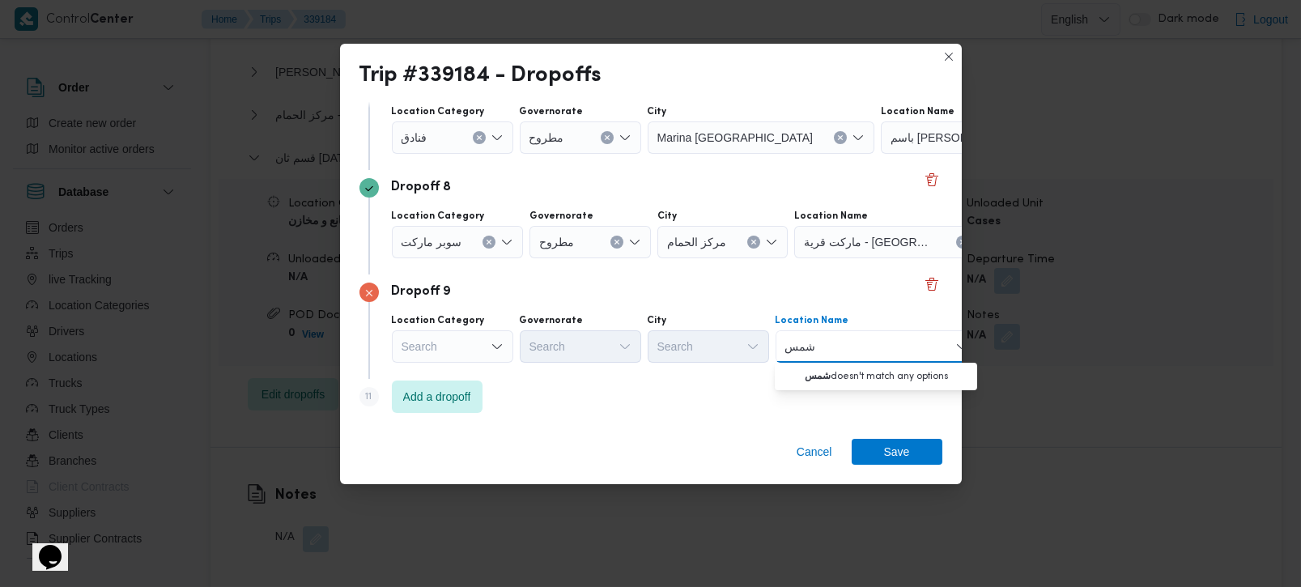
type input "شمس"
click at [799, 346] on input "شمس" at bounding box center [800, 346] width 31 height 19
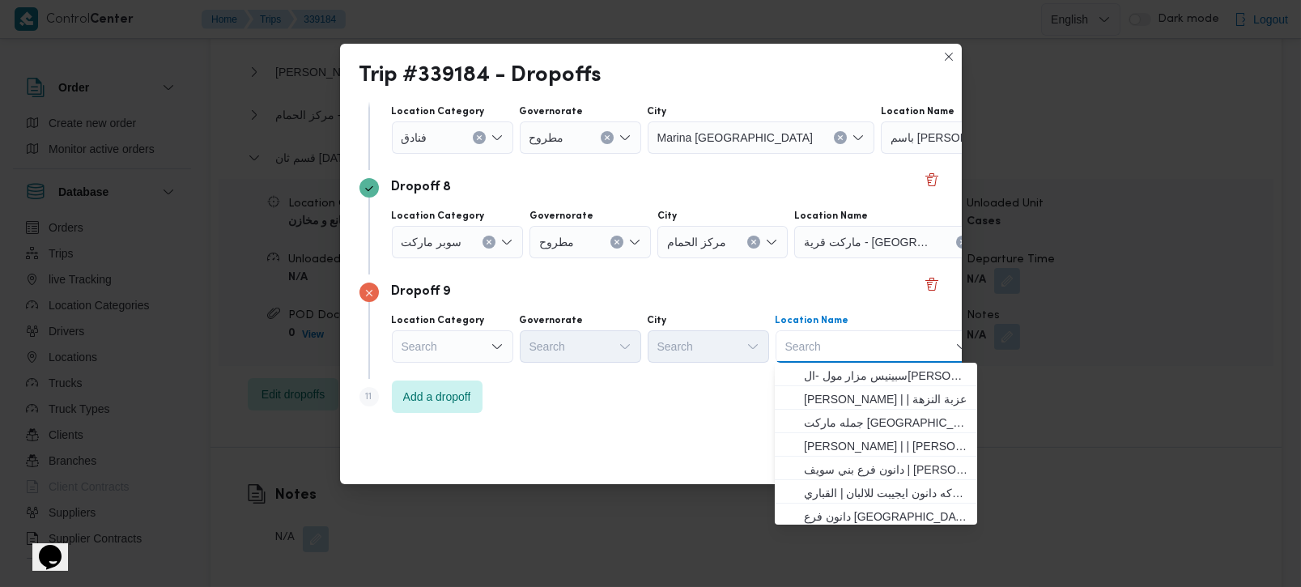
click at [666, 381] on div "Step 11 is disabled 11 Add a dropoff" at bounding box center [651, 400] width 583 height 42
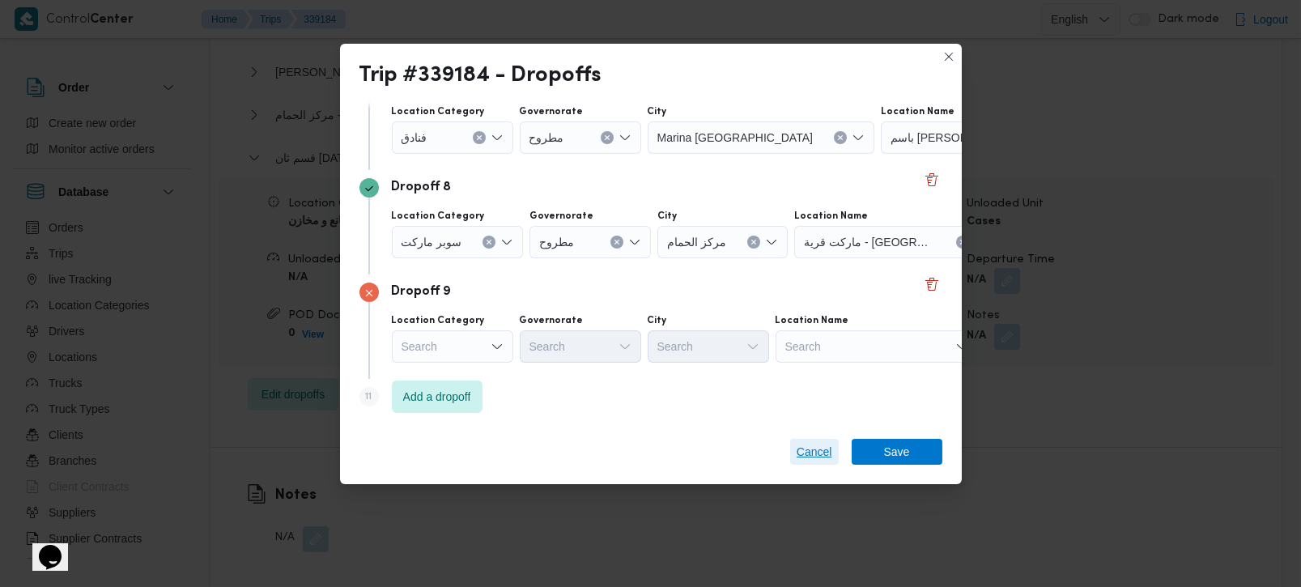
click at [811, 445] on span "Cancel" at bounding box center [815, 451] width 36 height 19
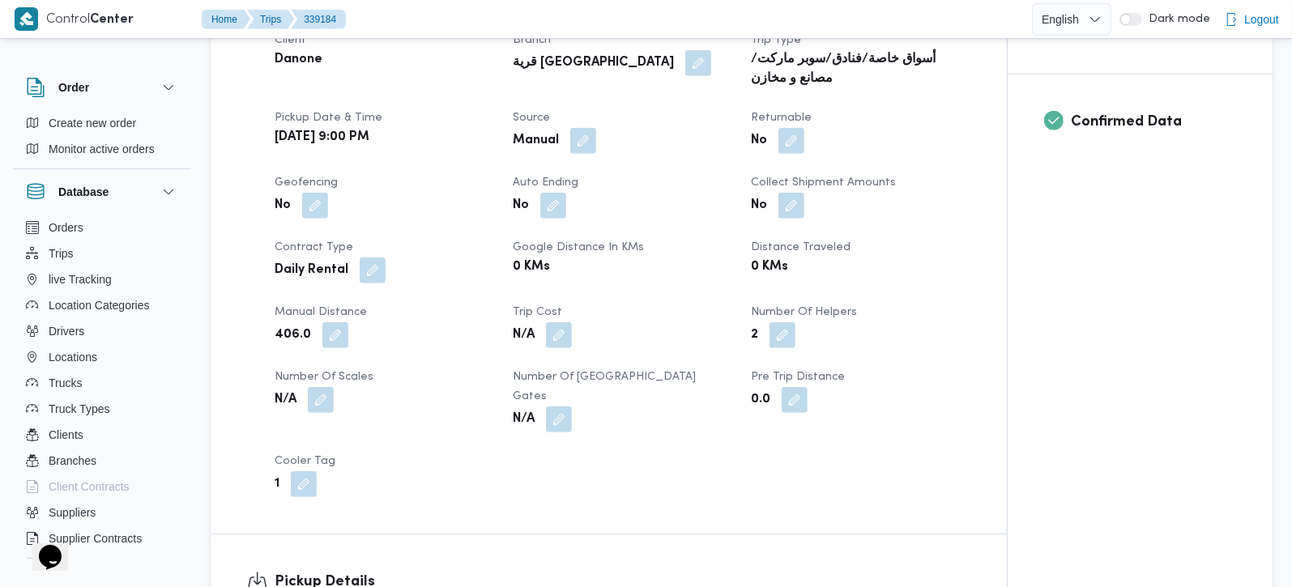
scroll to position [666, 0]
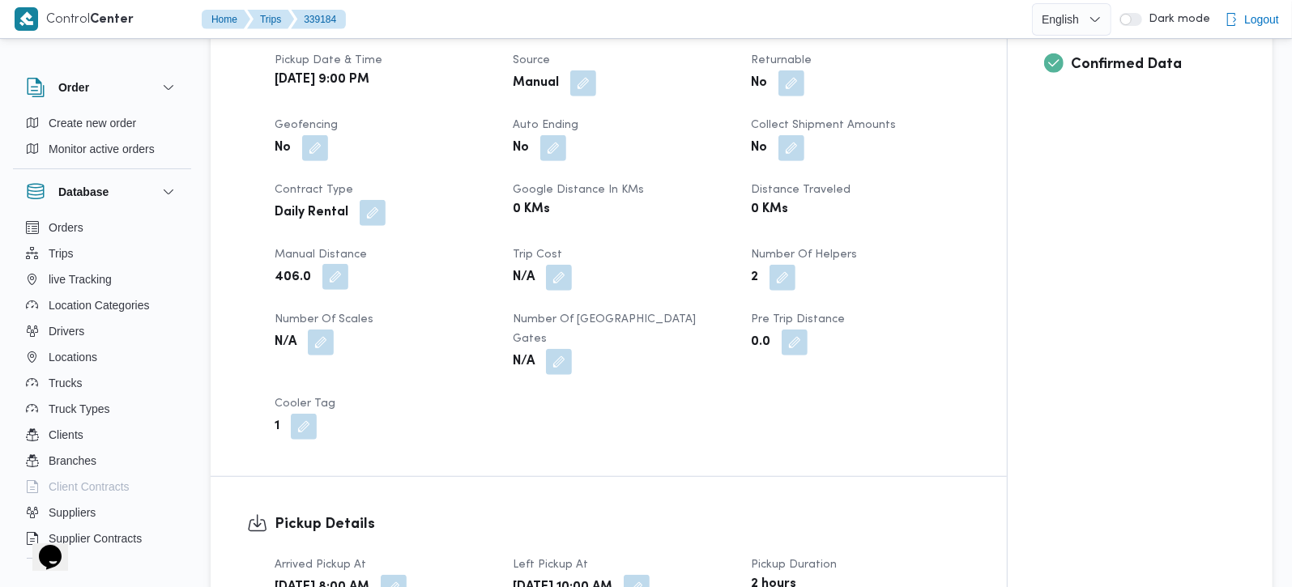
click at [334, 285] on button "button" at bounding box center [335, 277] width 26 height 26
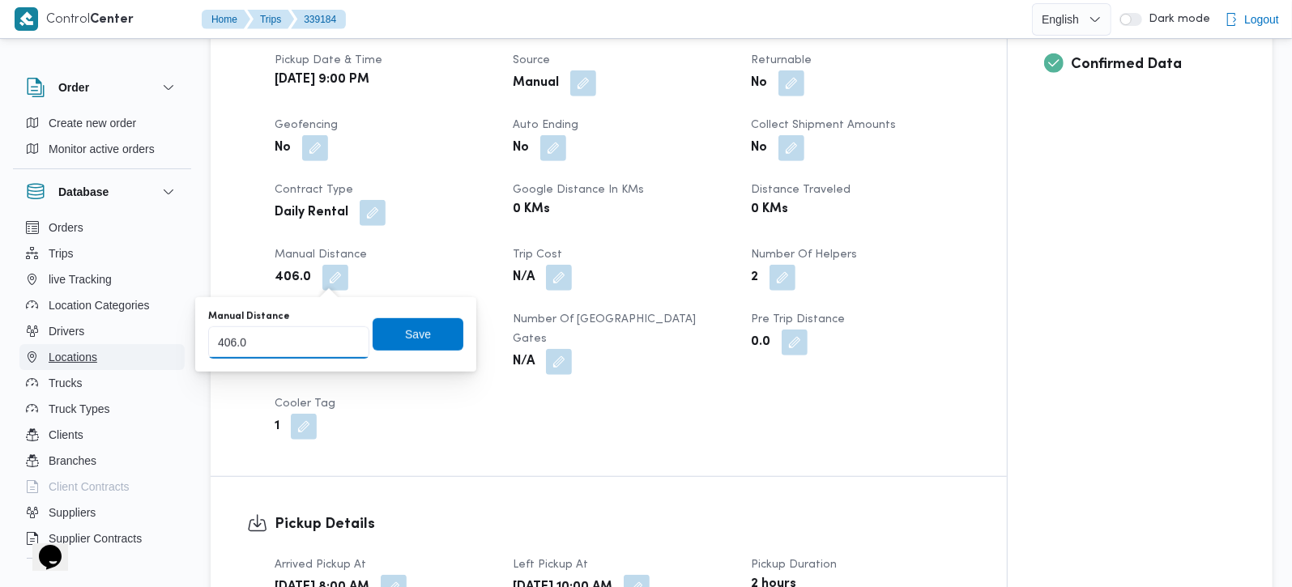
drag, startPoint x: 282, startPoint y: 338, endPoint x: 87, endPoint y: 352, distance: 195.7
type input "447"
click at [381, 319] on span "Save" at bounding box center [417, 333] width 91 height 32
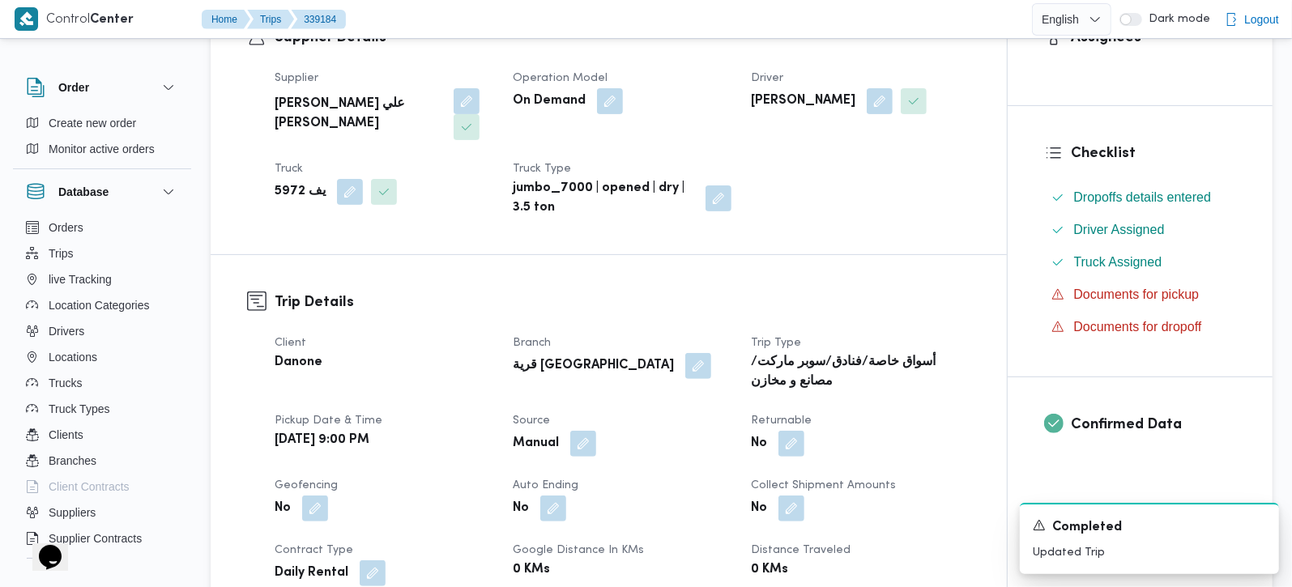
scroll to position [0, 0]
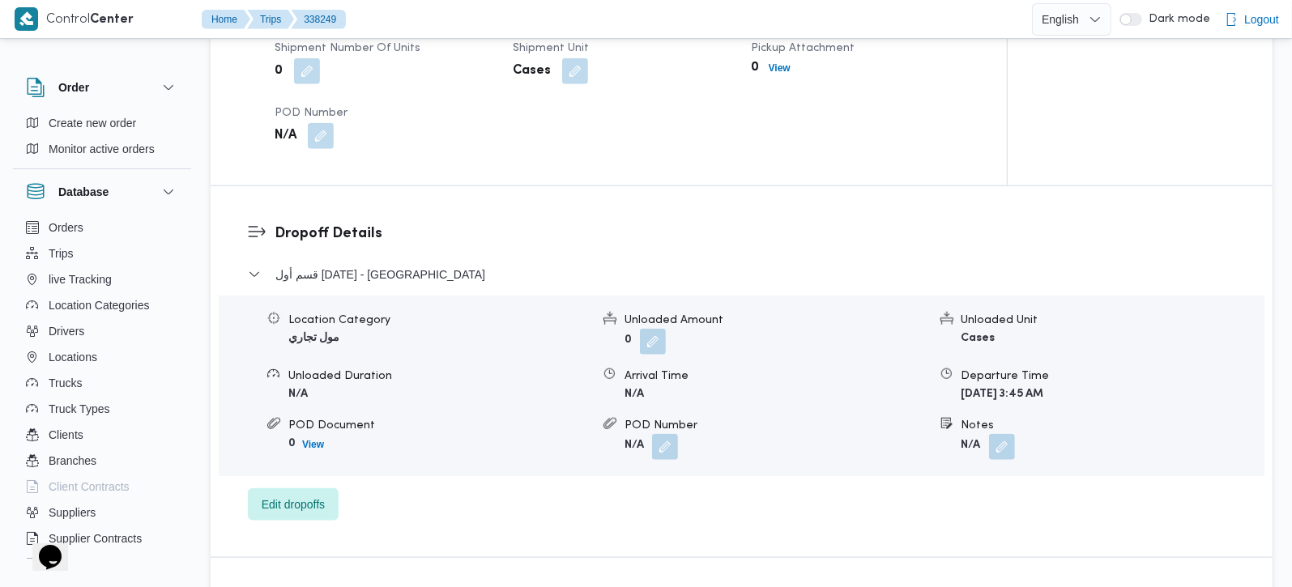
scroll to position [1143, 0]
